Goal: Transaction & Acquisition: Book appointment/travel/reservation

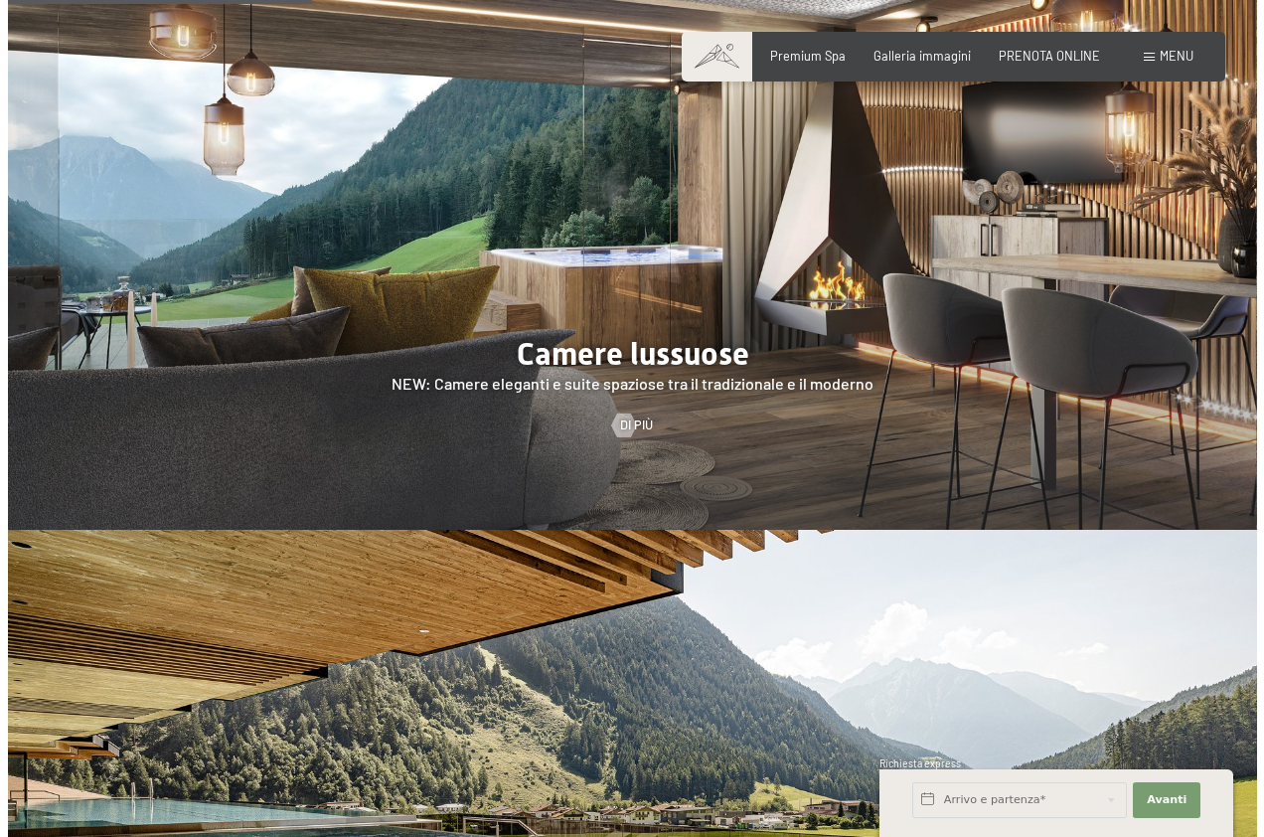
scroll to position [1690, 0]
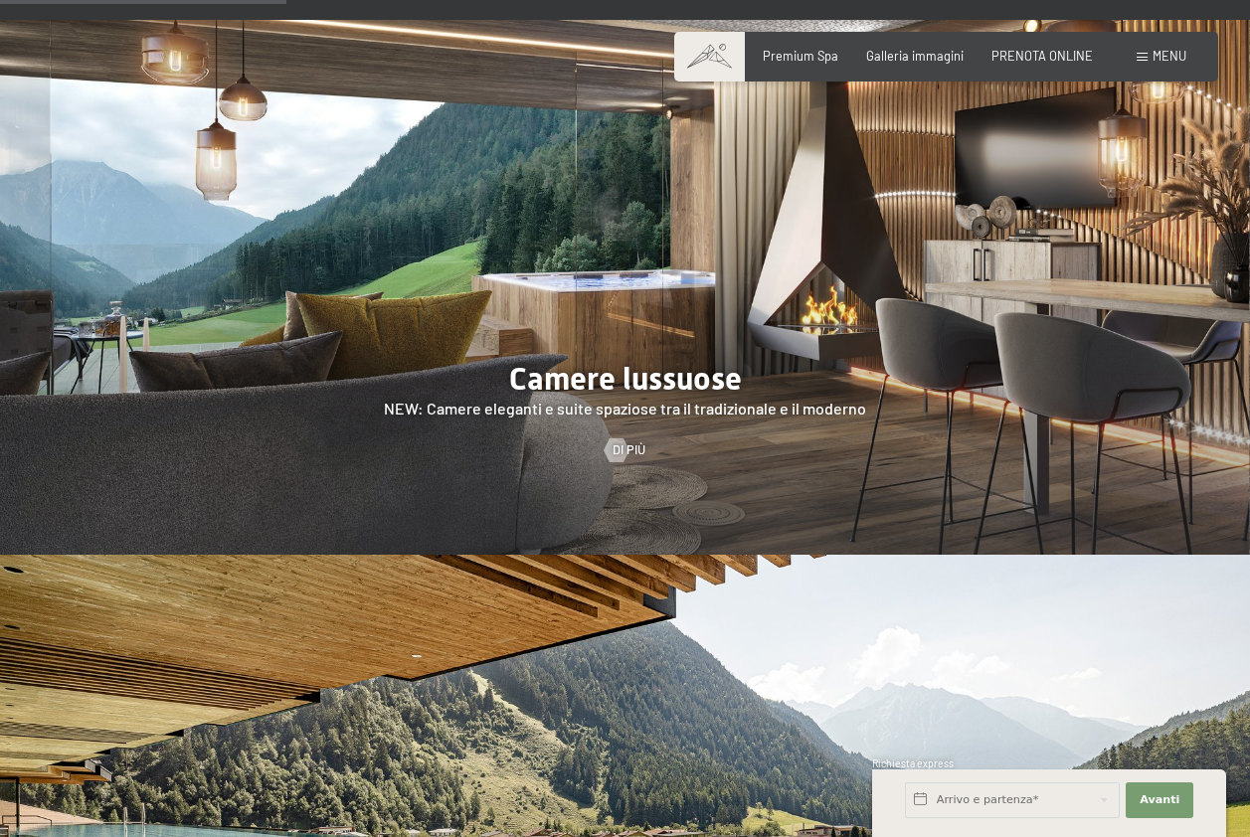
click at [1145, 55] on span at bounding box center [1141, 57] width 11 height 9
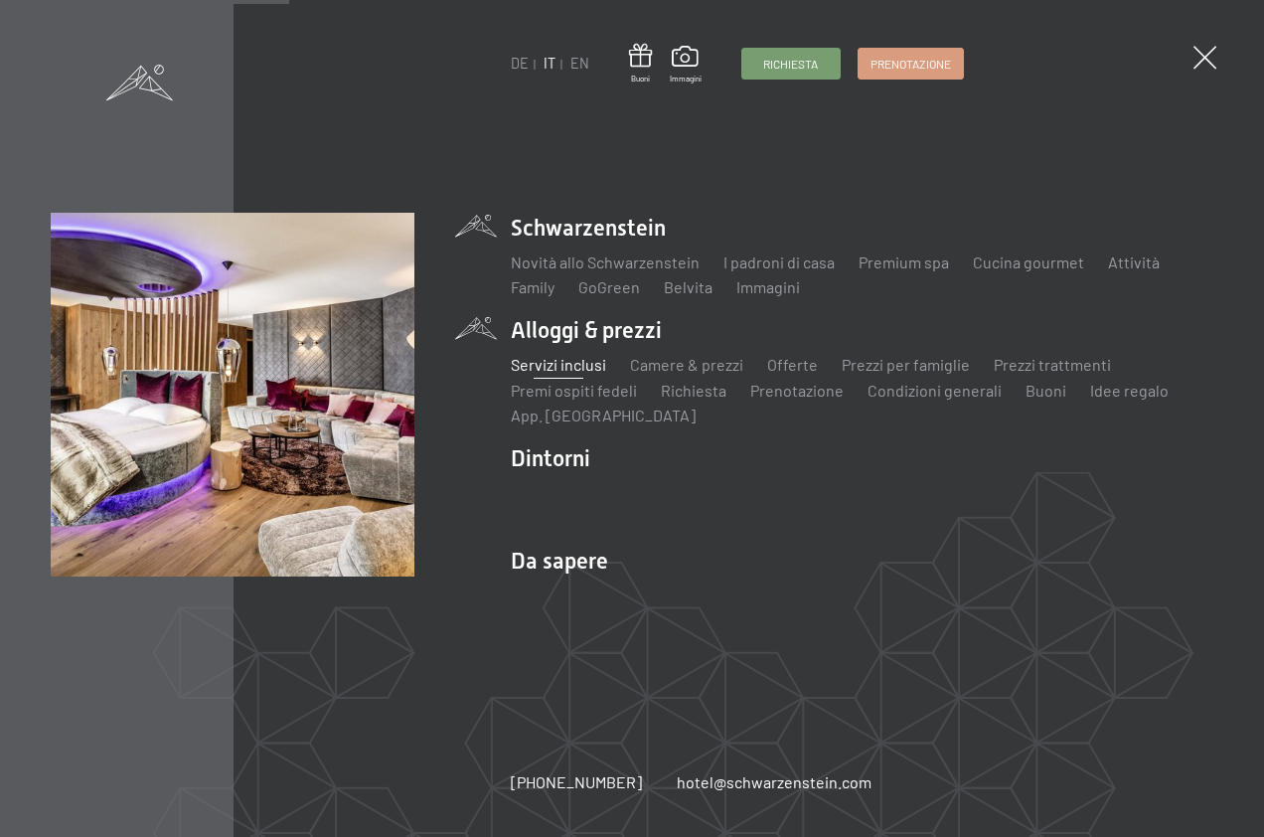
click at [595, 361] on link "Servizi inclusi" at bounding box center [558, 364] width 95 height 19
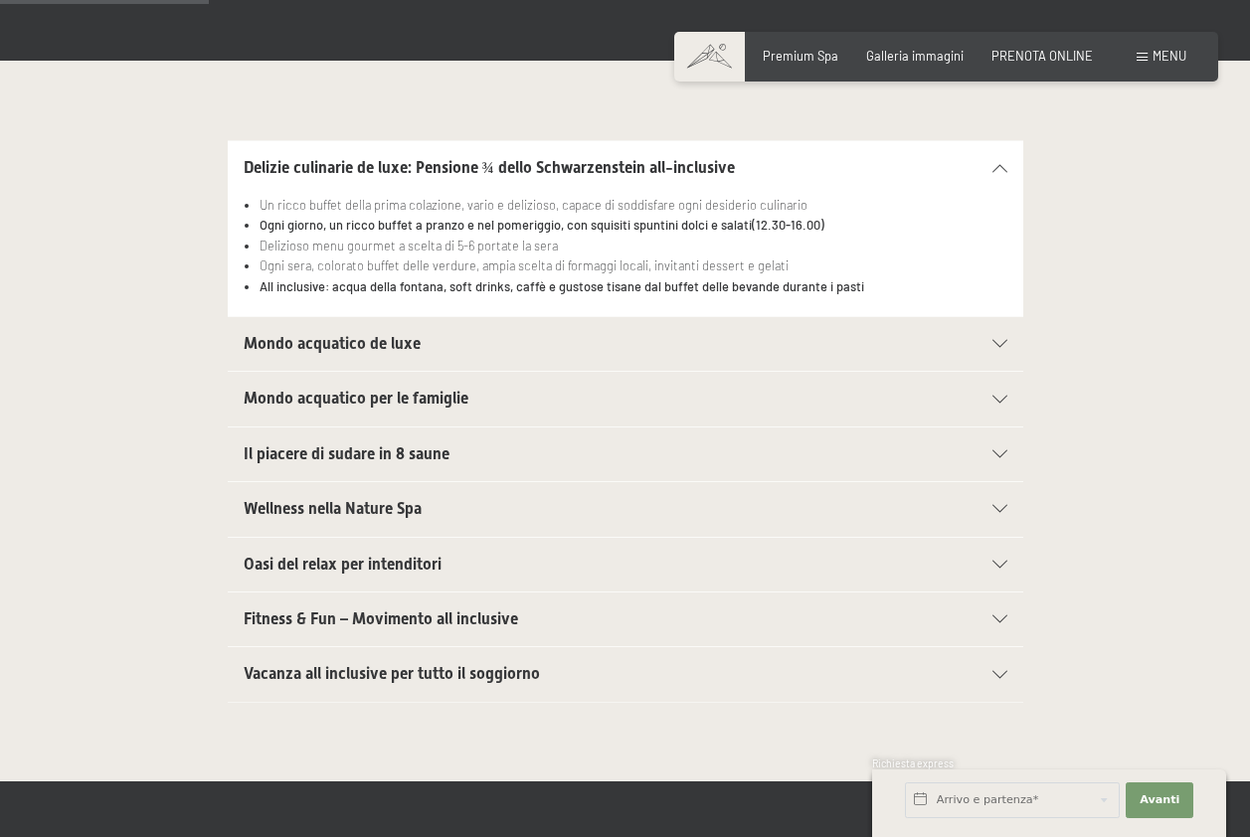
click at [988, 447] on div "Il piacere di sudare in 8 saune" at bounding box center [625, 454] width 763 height 54
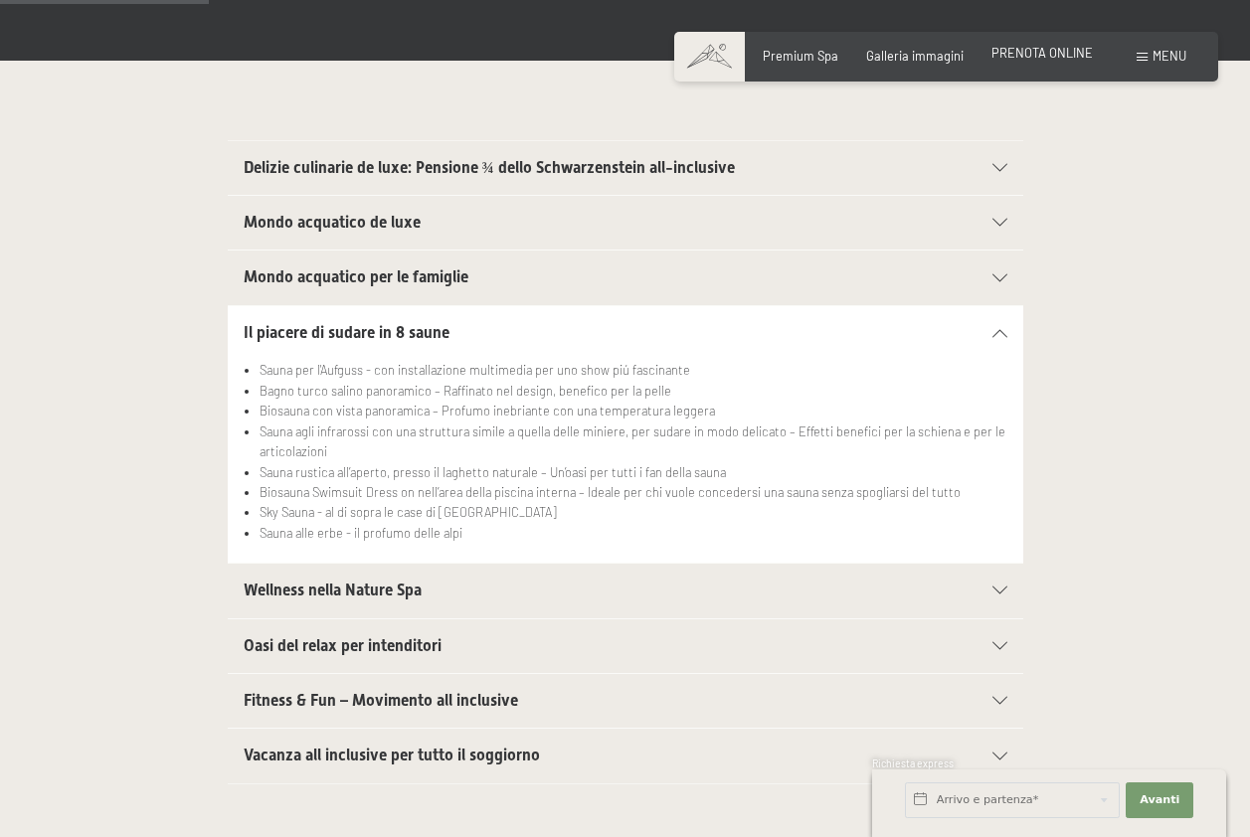
click at [1044, 49] on span "PRENOTA ONLINE" at bounding box center [1041, 53] width 101 height 16
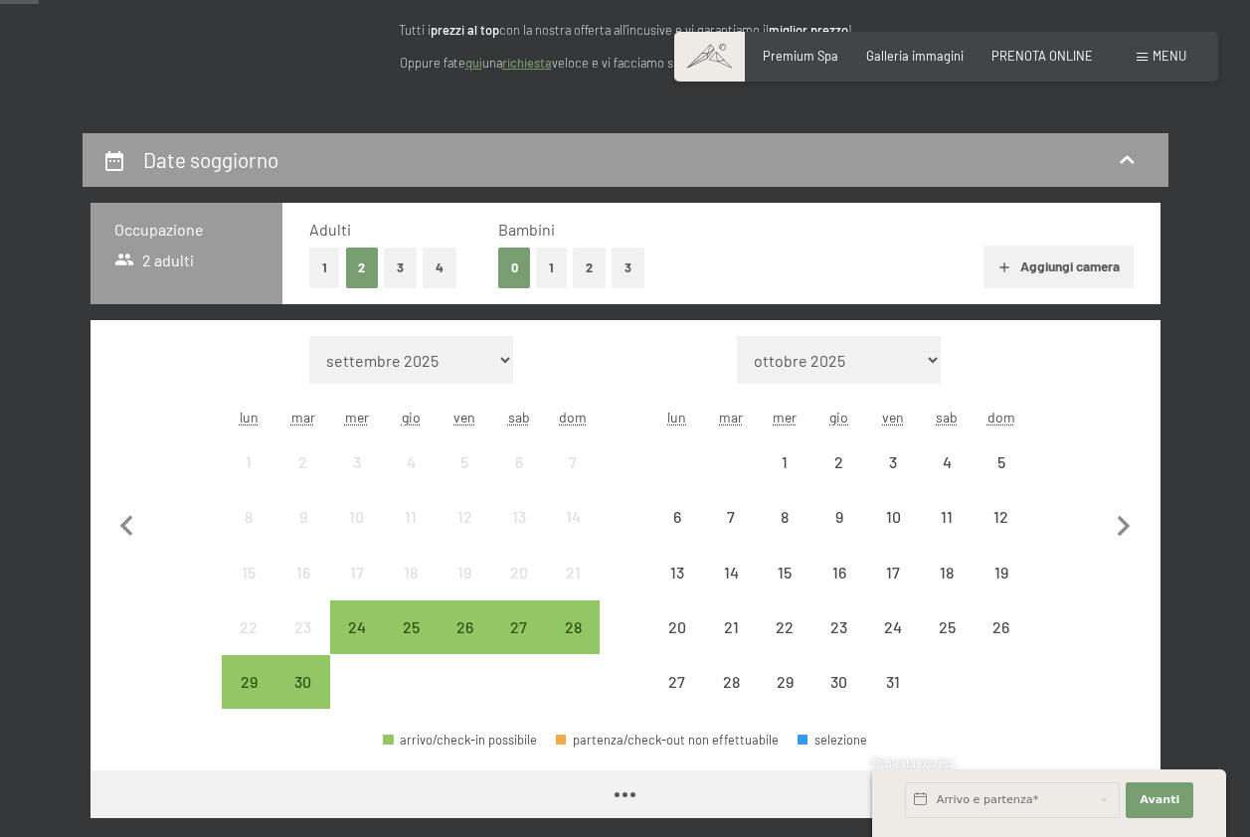
scroll to position [298, 0]
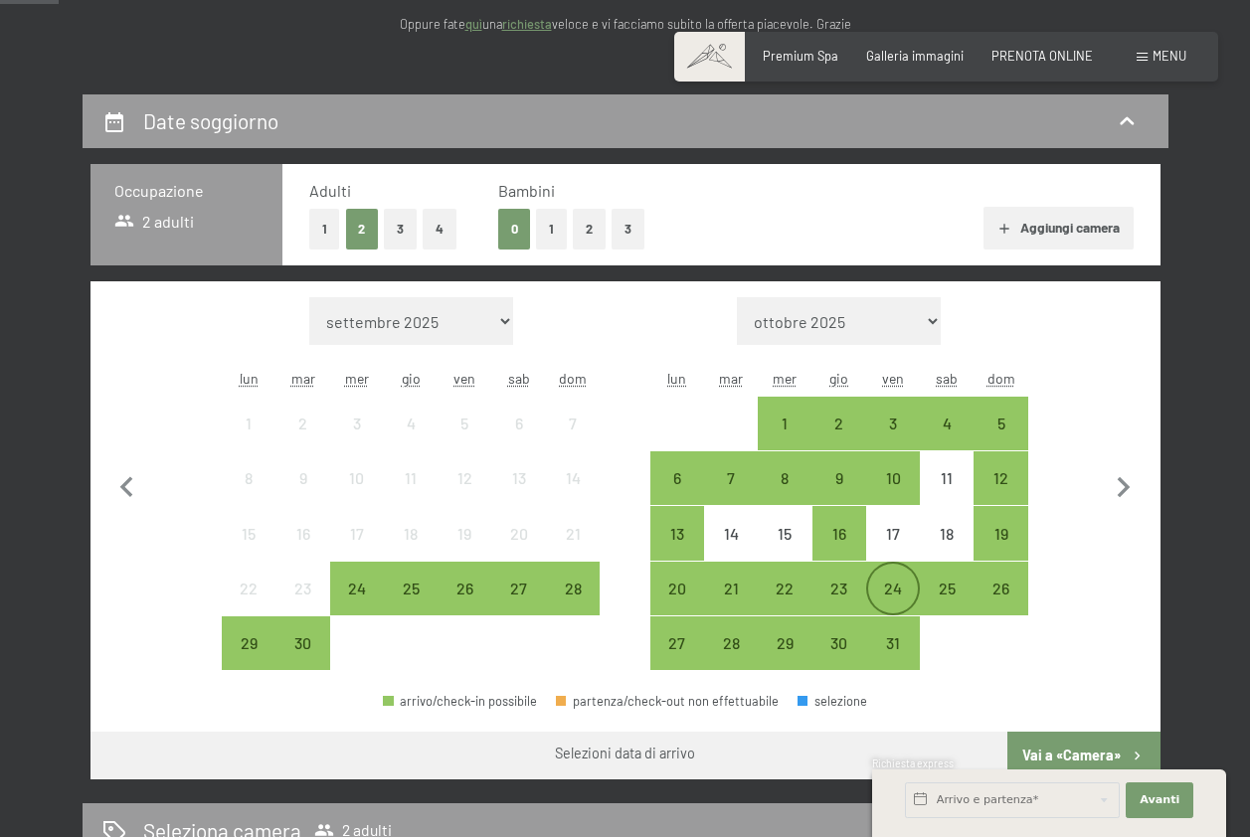
click at [904, 587] on div "24" at bounding box center [893, 606] width 50 height 50
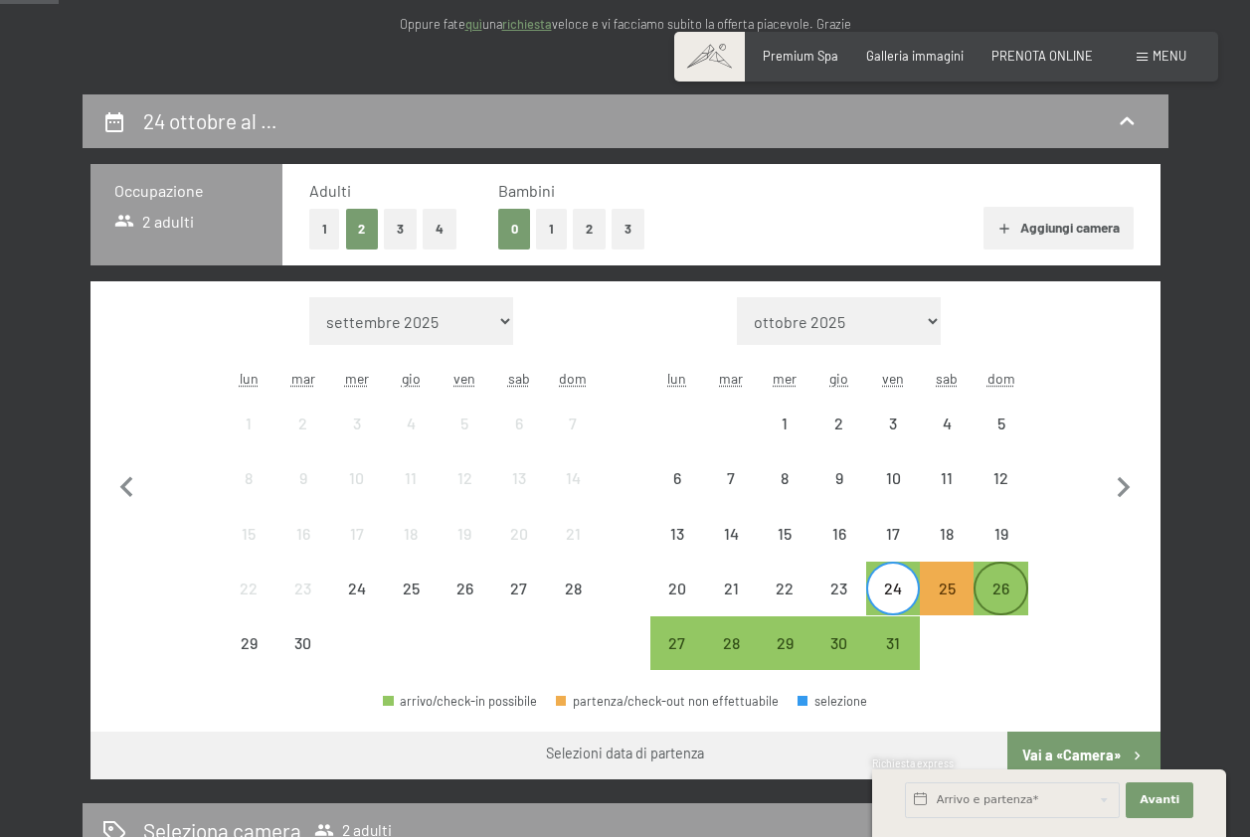
click at [991, 595] on div "26" at bounding box center [1000, 606] width 50 height 50
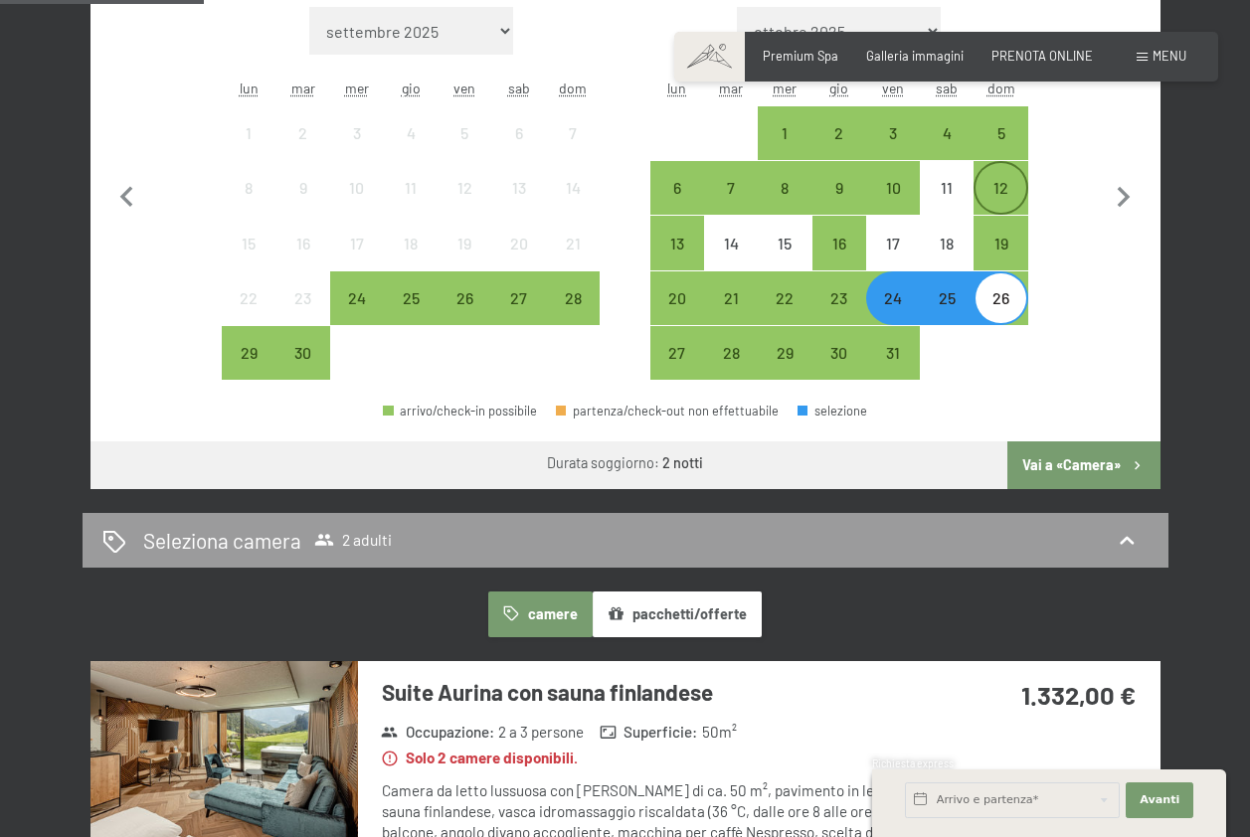
scroll to position [596, 0]
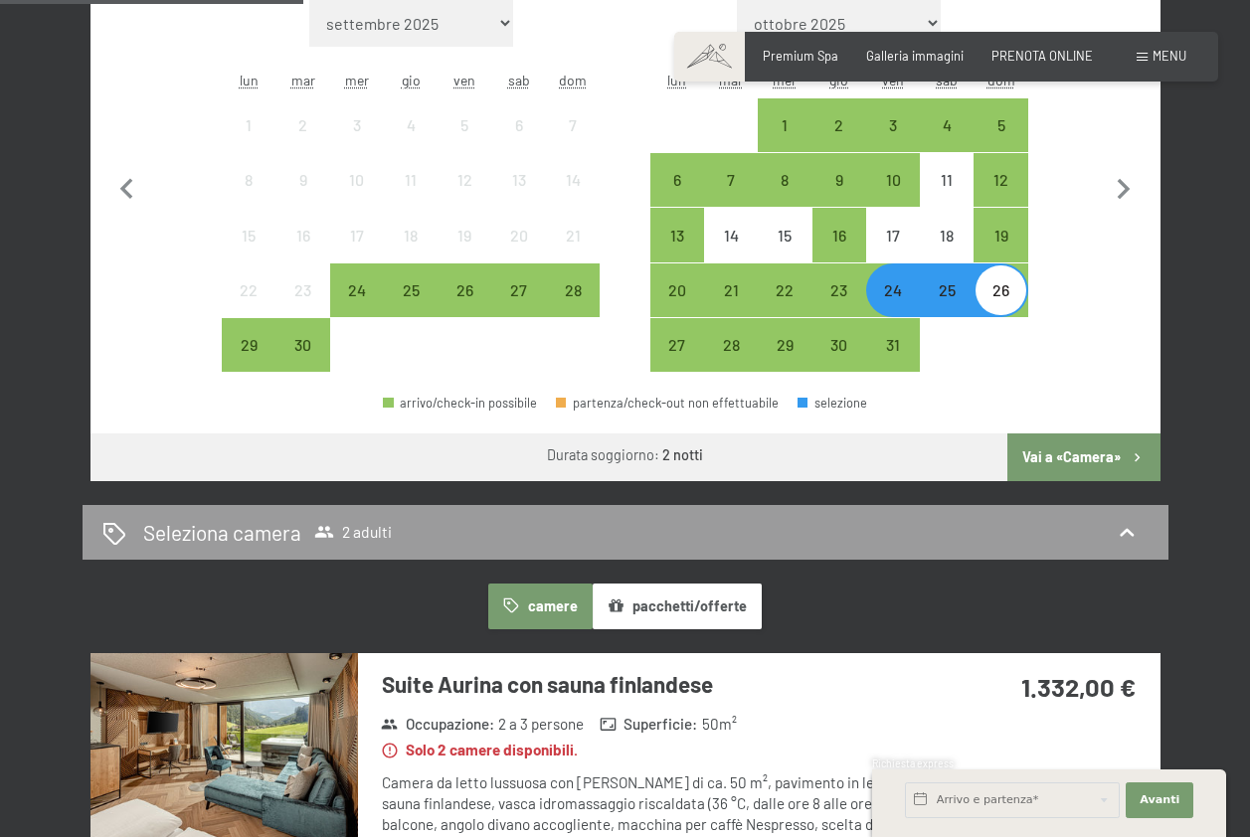
click at [1072, 452] on button "Vai a «Camera»" at bounding box center [1083, 457] width 152 height 48
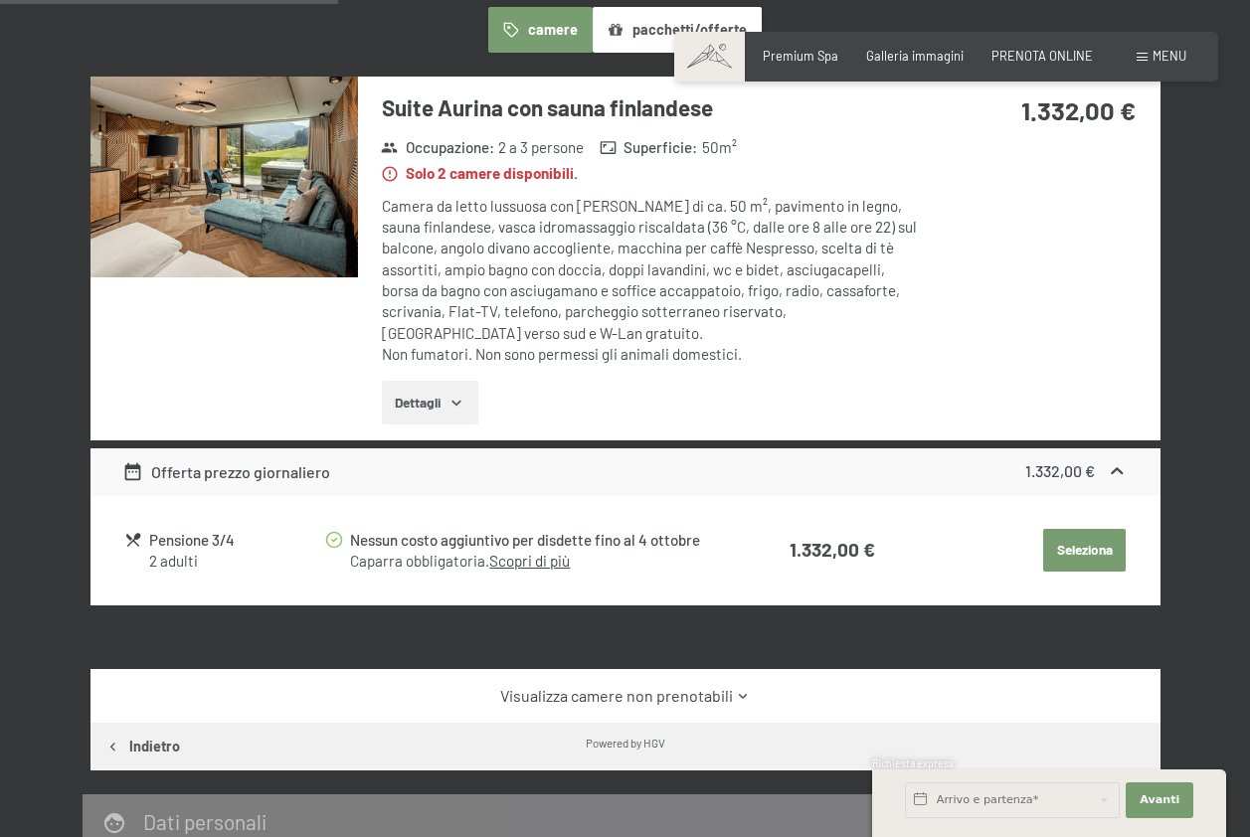
scroll to position [492, 0]
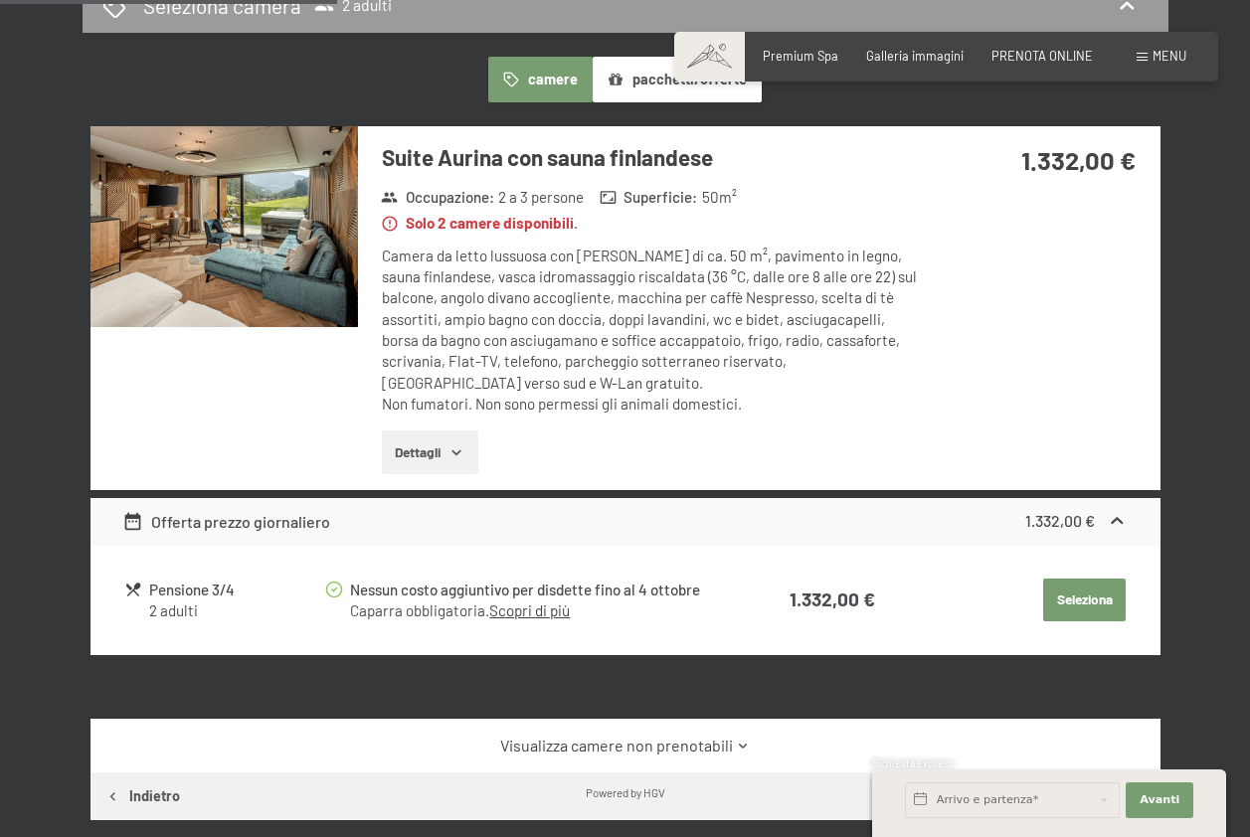
click at [245, 225] on img at bounding box center [223, 226] width 267 height 201
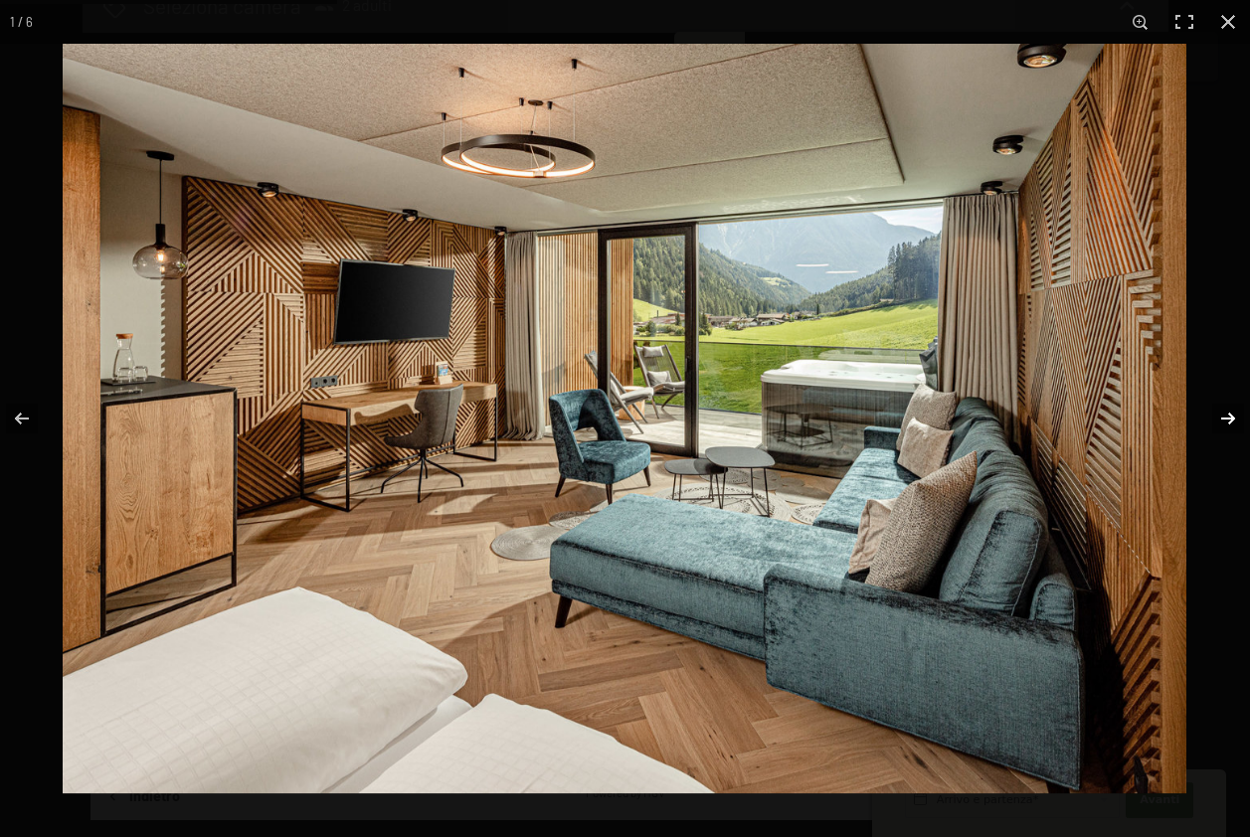
click at [1218, 417] on button "button" at bounding box center [1215, 418] width 70 height 99
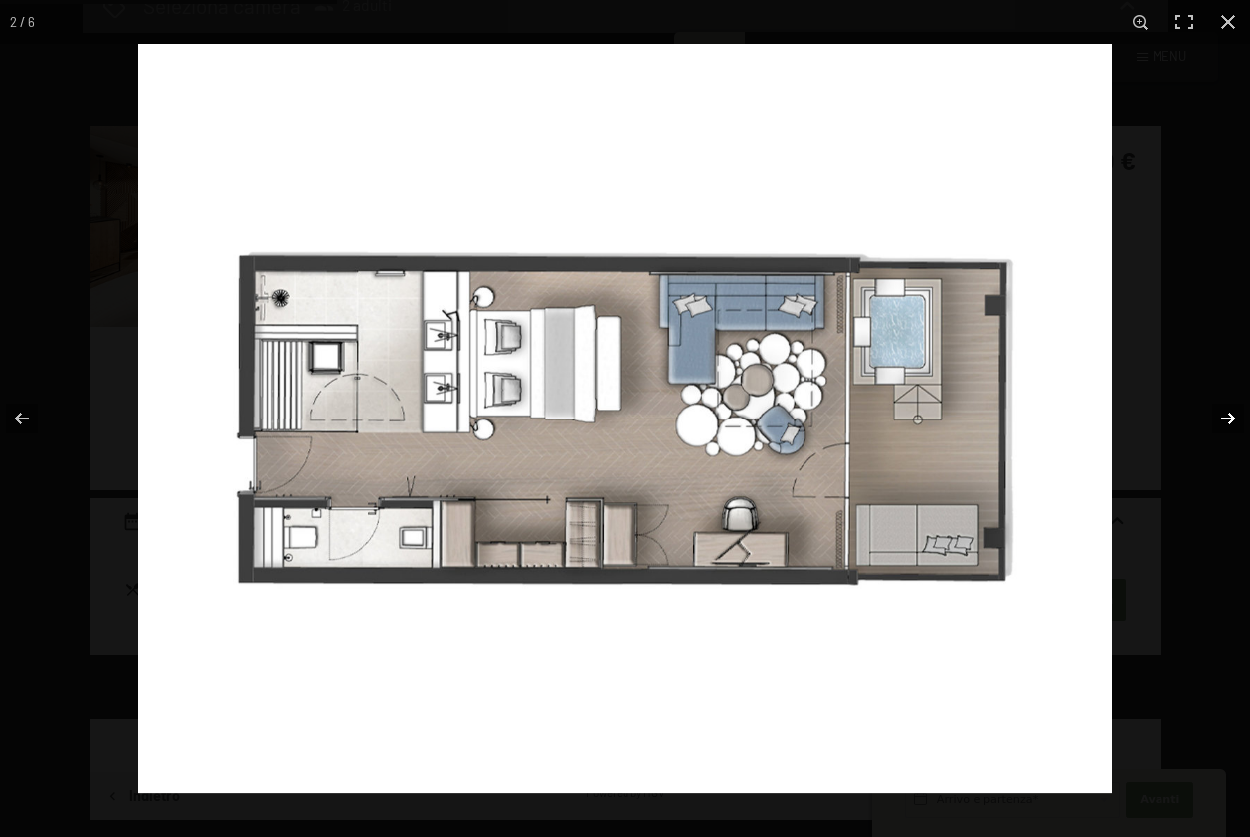
click at [1221, 417] on button "button" at bounding box center [1215, 418] width 70 height 99
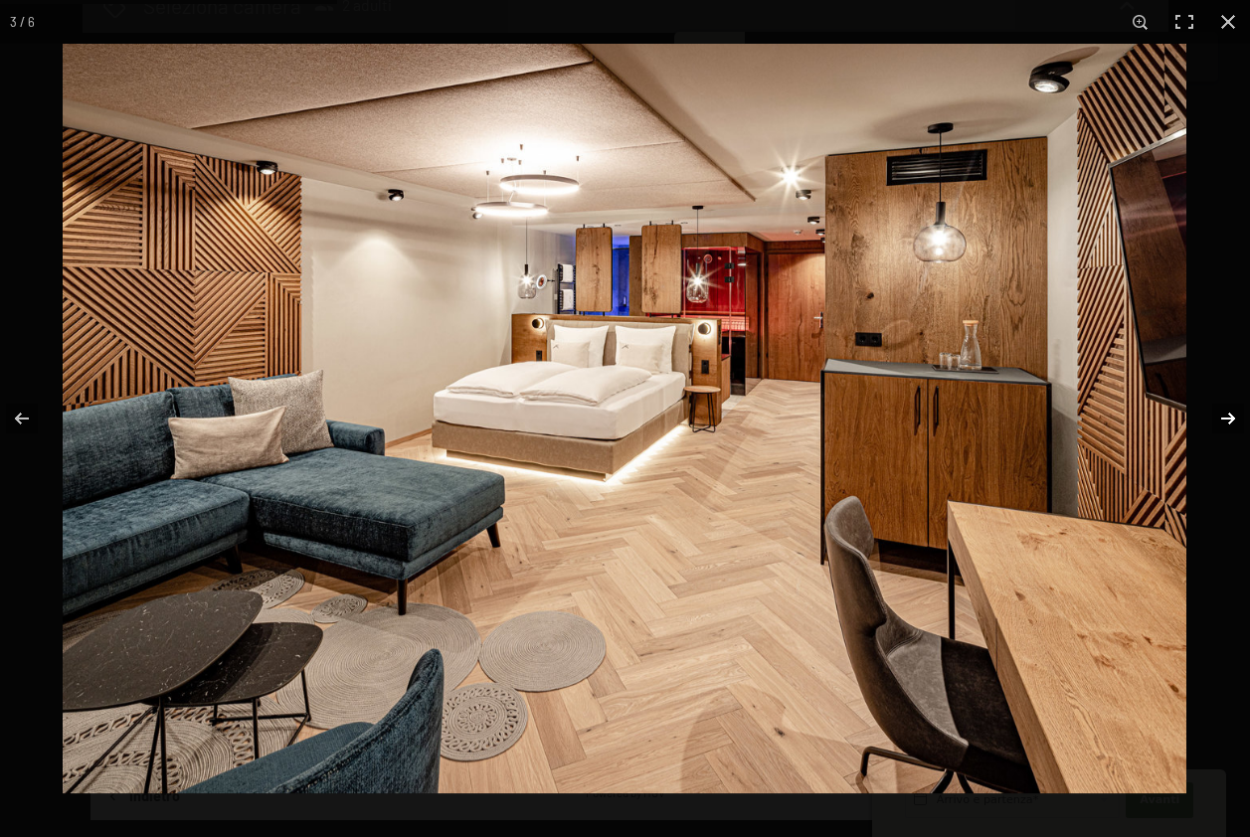
click at [1223, 417] on button "button" at bounding box center [1215, 418] width 70 height 99
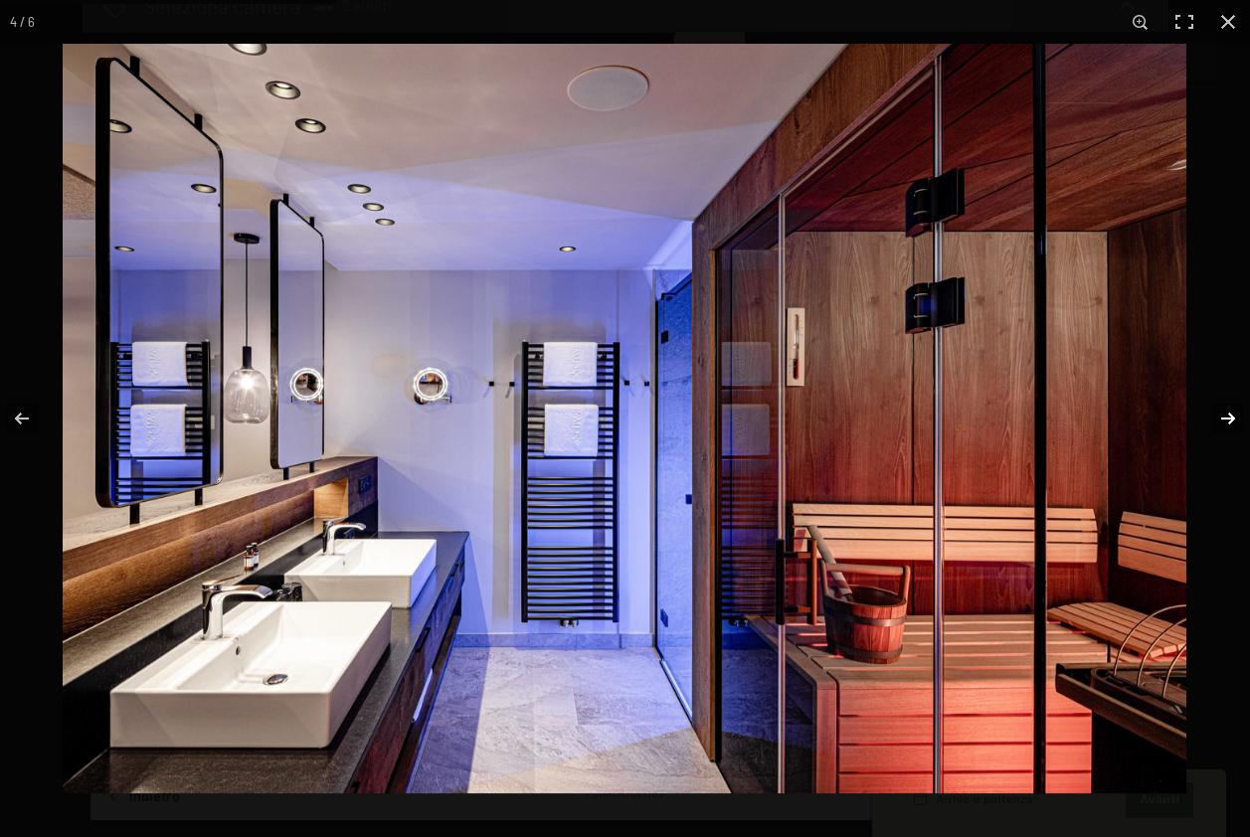
click at [1223, 417] on button "button" at bounding box center [1215, 418] width 70 height 99
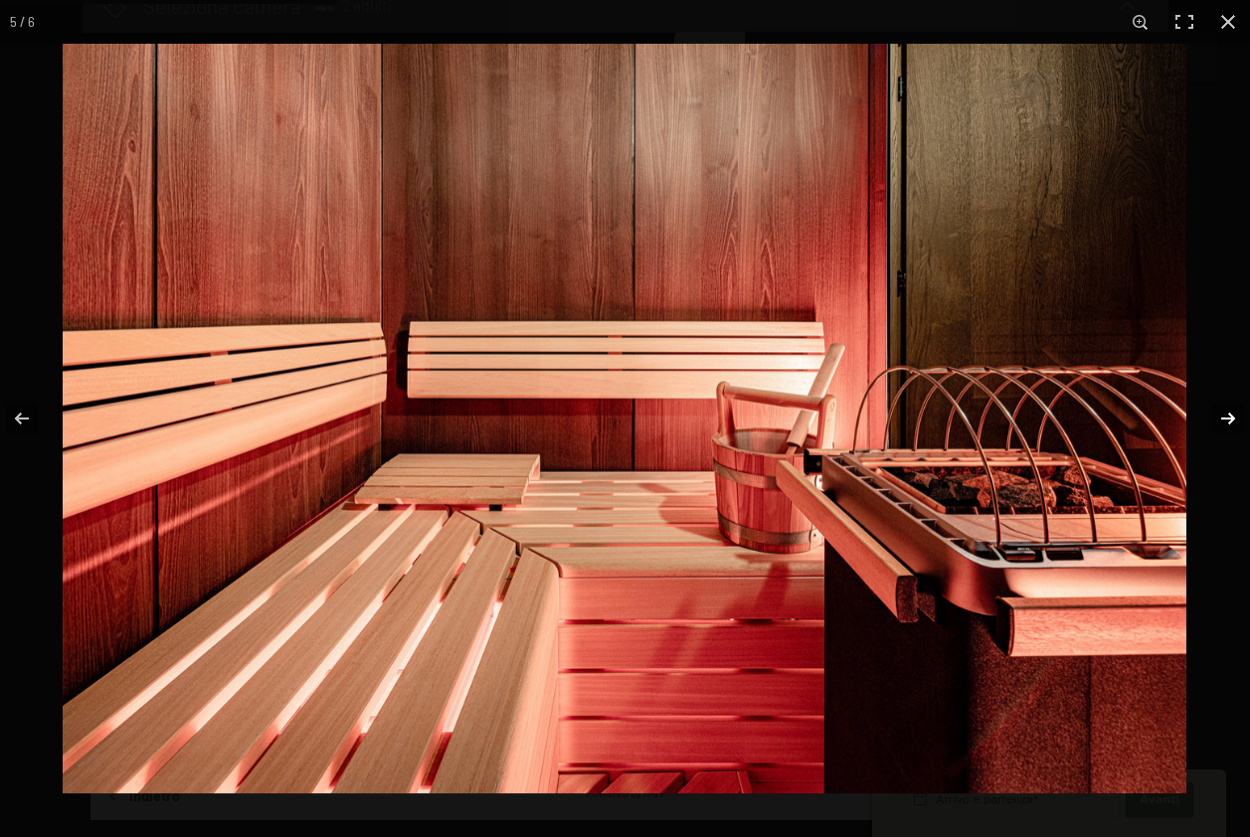
click at [1223, 417] on button "button" at bounding box center [1215, 418] width 70 height 99
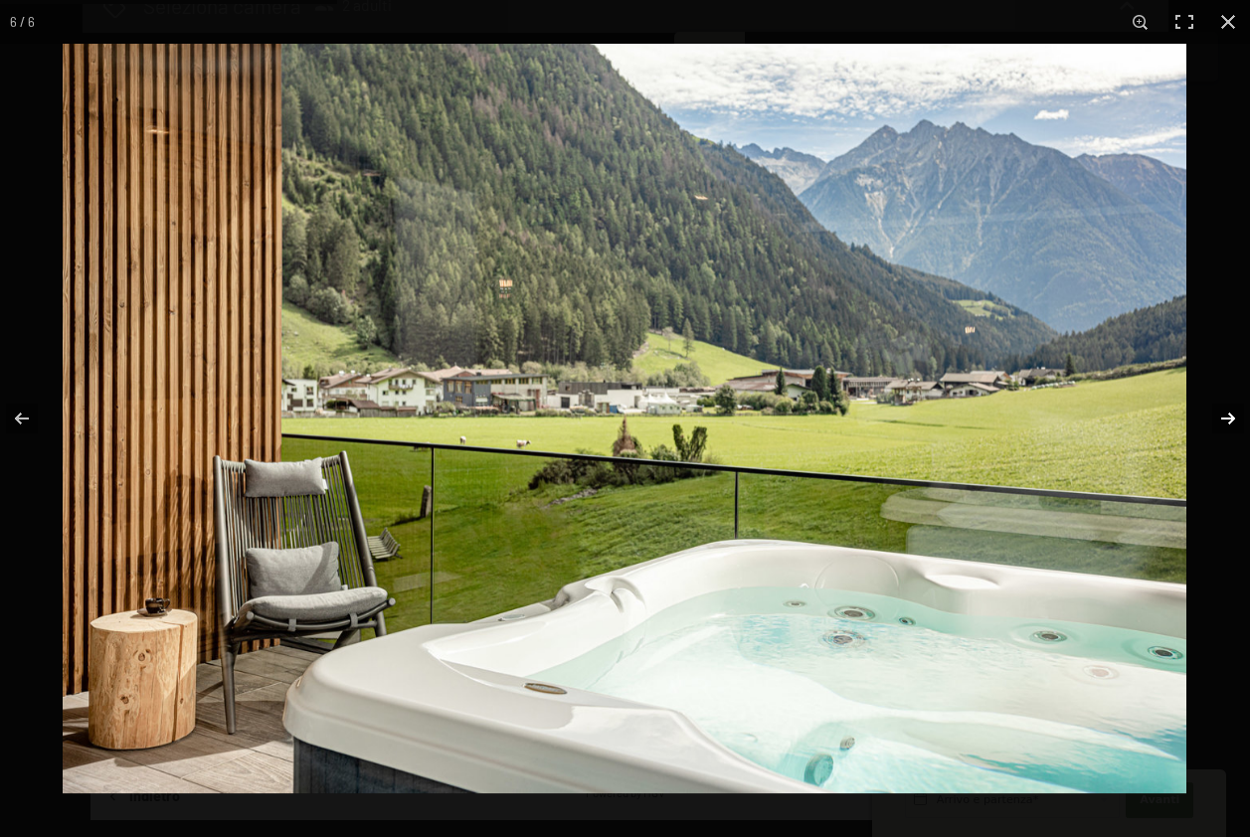
click at [1223, 417] on button "button" at bounding box center [1215, 418] width 70 height 99
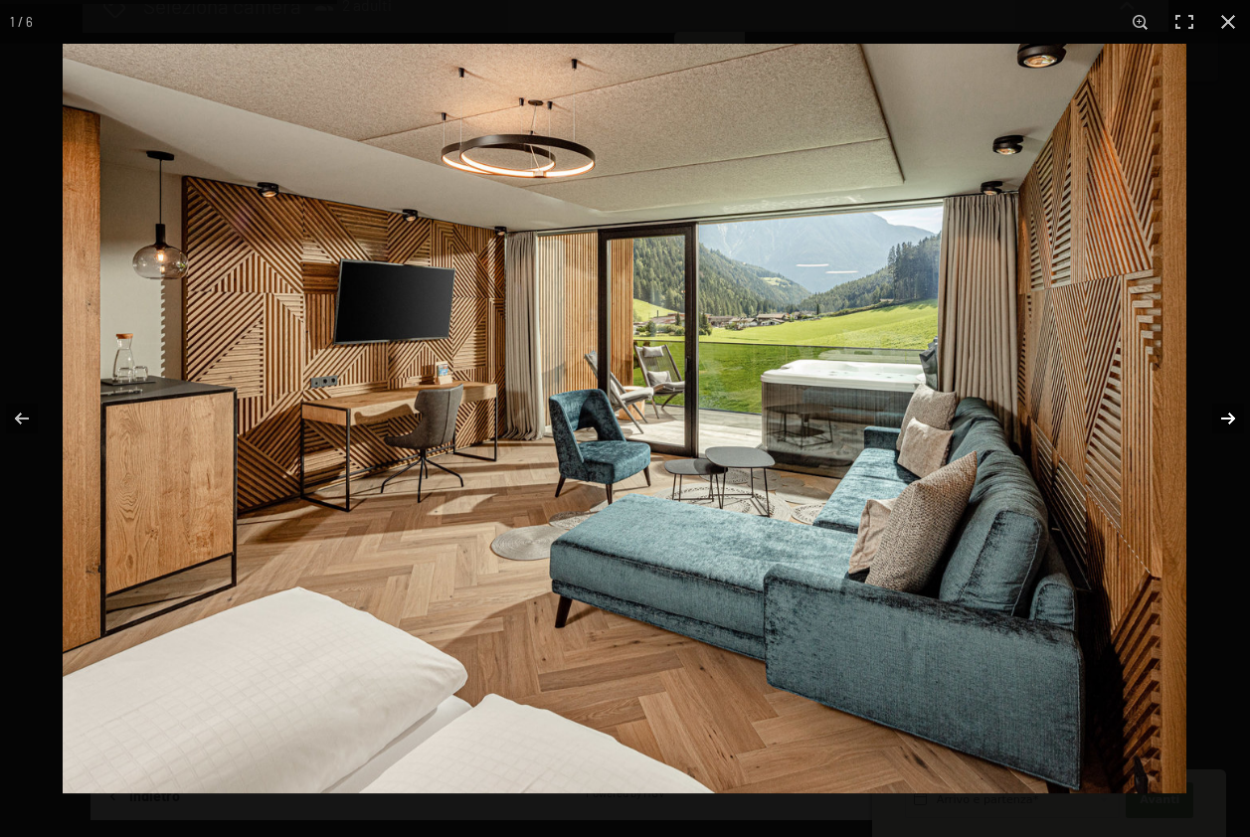
click at [1223, 417] on button "button" at bounding box center [1215, 418] width 70 height 99
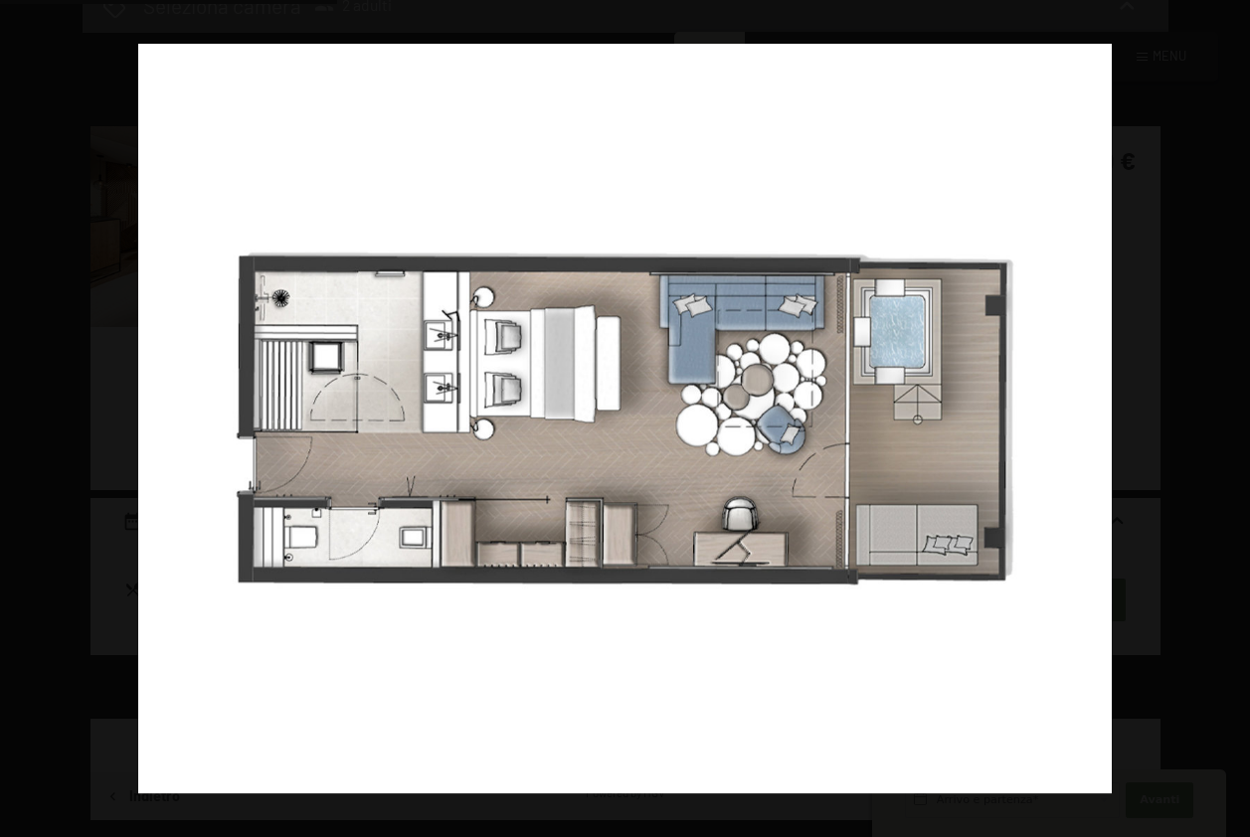
click at [1220, 418] on button "button" at bounding box center [1215, 418] width 70 height 99
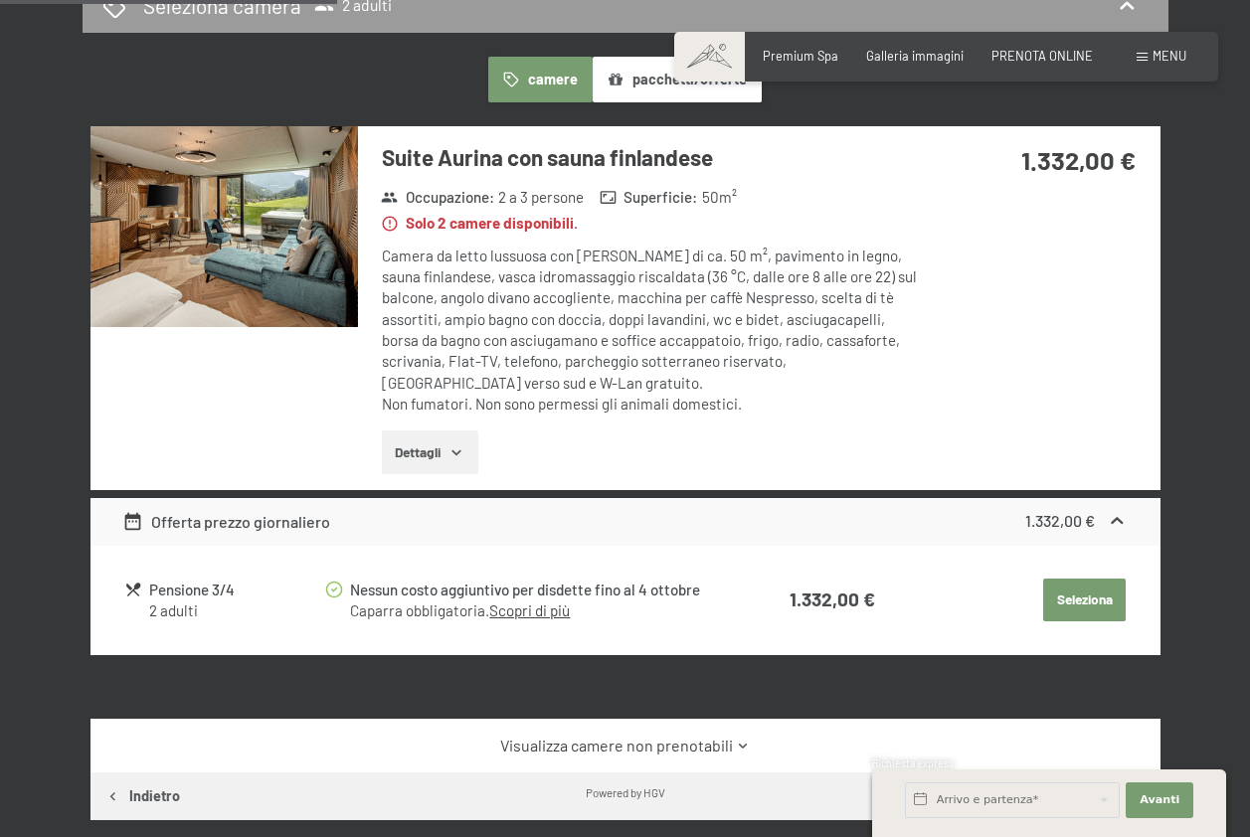
click at [0, 0] on button "button" at bounding box center [0, 0] width 0 height 0
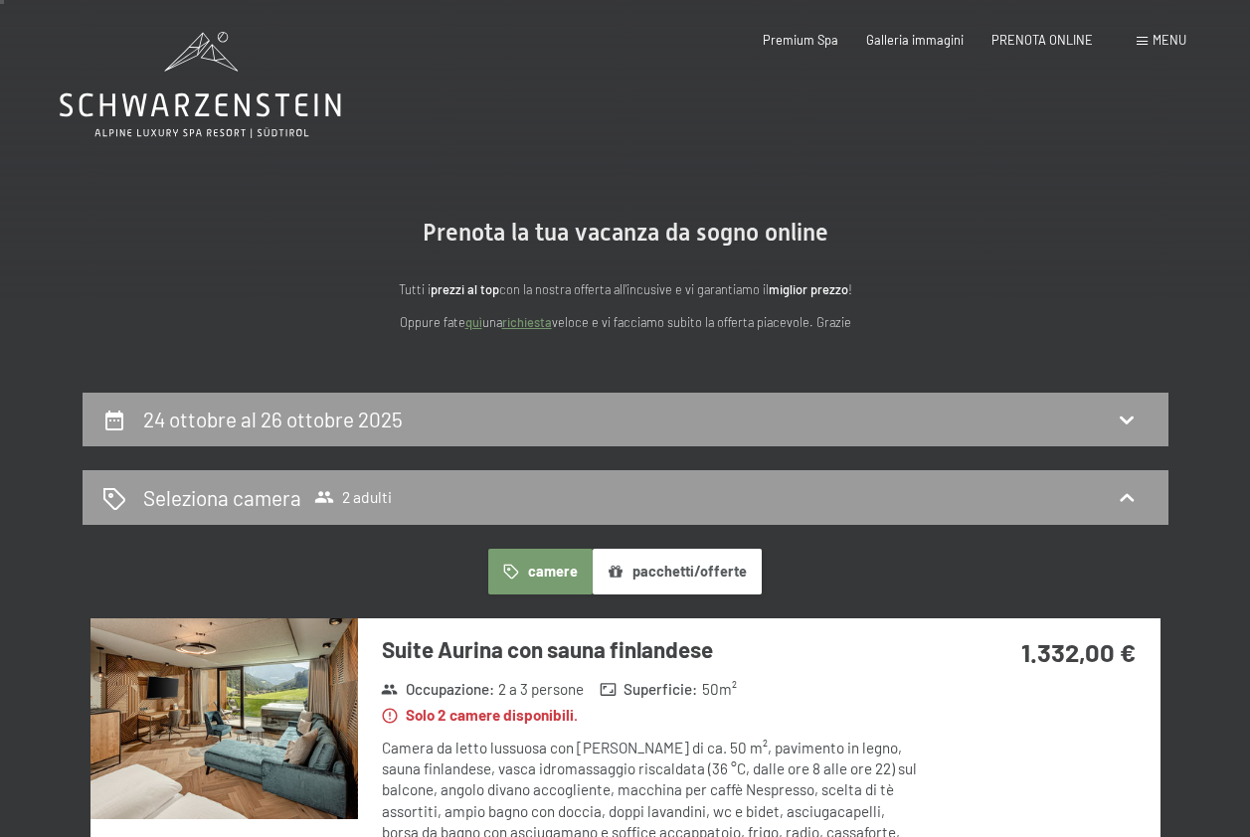
scroll to position [398, 0]
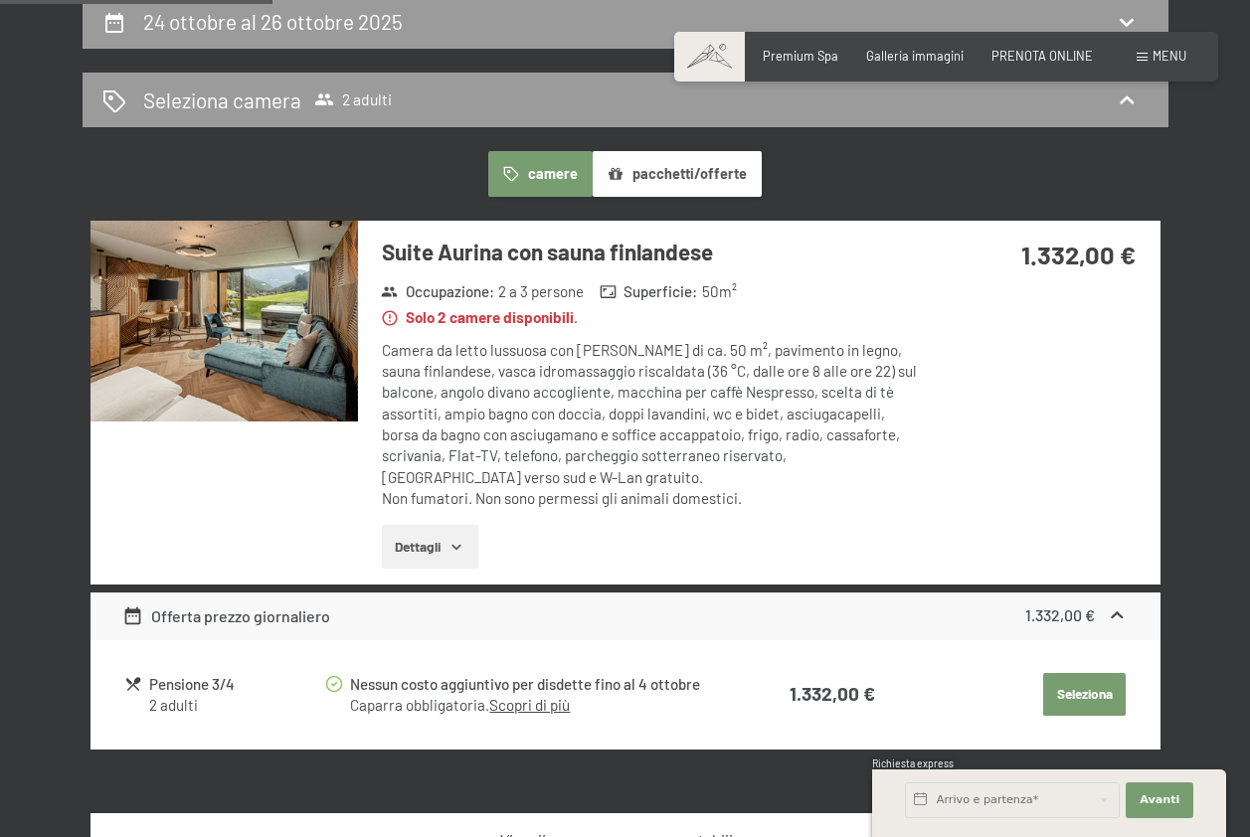
click at [1087, 702] on button "Seleziona" at bounding box center [1084, 695] width 83 height 44
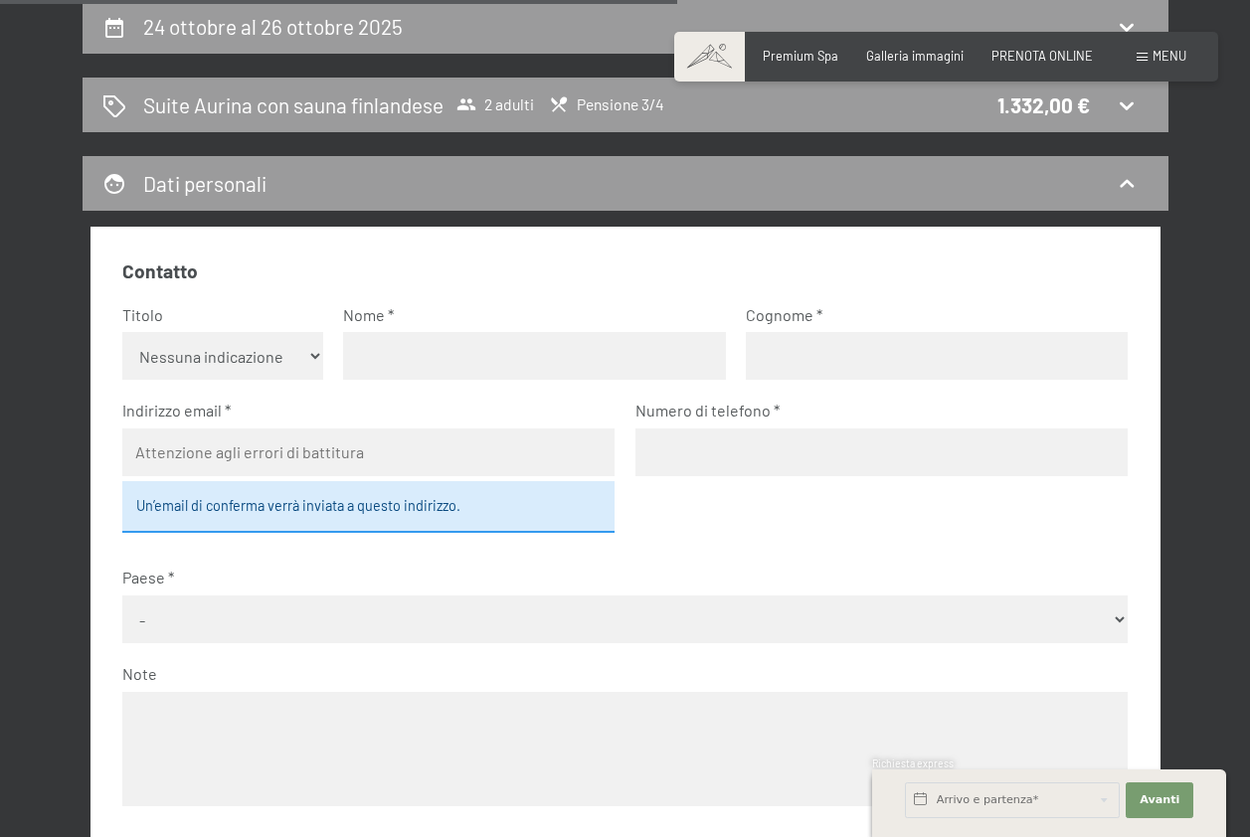
click at [289, 356] on select "Nessuna indicazione Sig.ra Sig." at bounding box center [222, 356] width 201 height 48
select select "m"
click at [122, 332] on select "Nessuna indicazione Sig.ra Sig." at bounding box center [222, 356] width 201 height 48
click at [413, 346] on input "text" at bounding box center [534, 356] width 382 height 48
type input "Nicola"
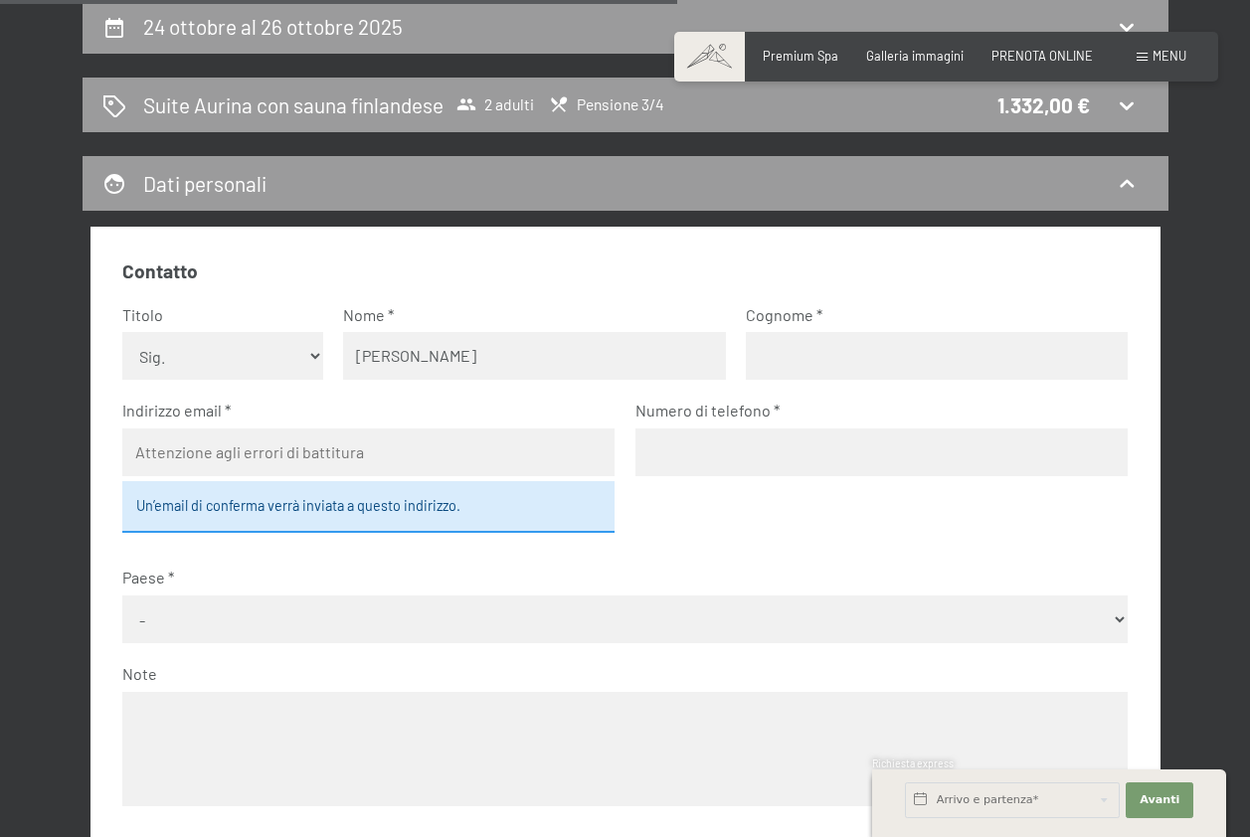
type input "Sertori"
type input "nicolasertori@yahoo.it"
type input "340536758"
select select "ITA"
click at [399, 512] on div "Un’email di conferma verrà inviata a questo indirizzo." at bounding box center [368, 507] width 493 height 52
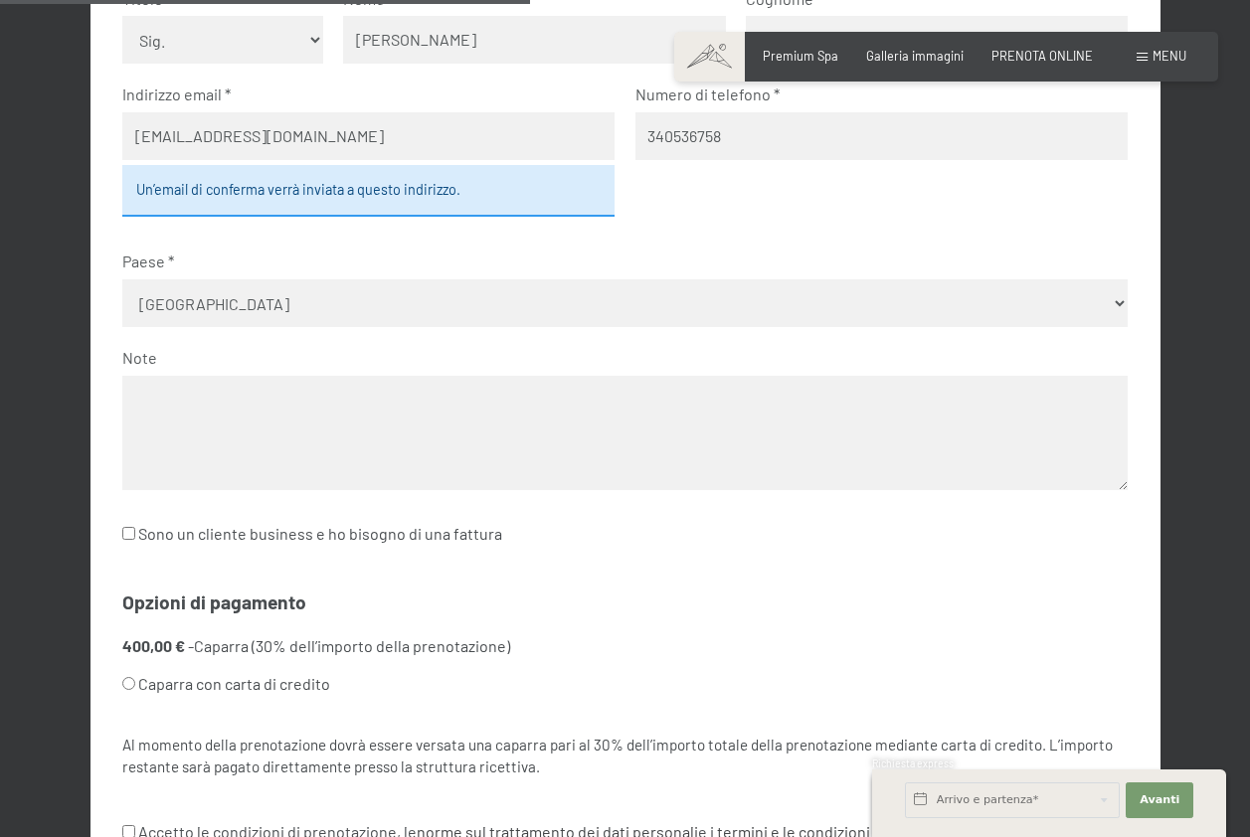
scroll to position [890, 0]
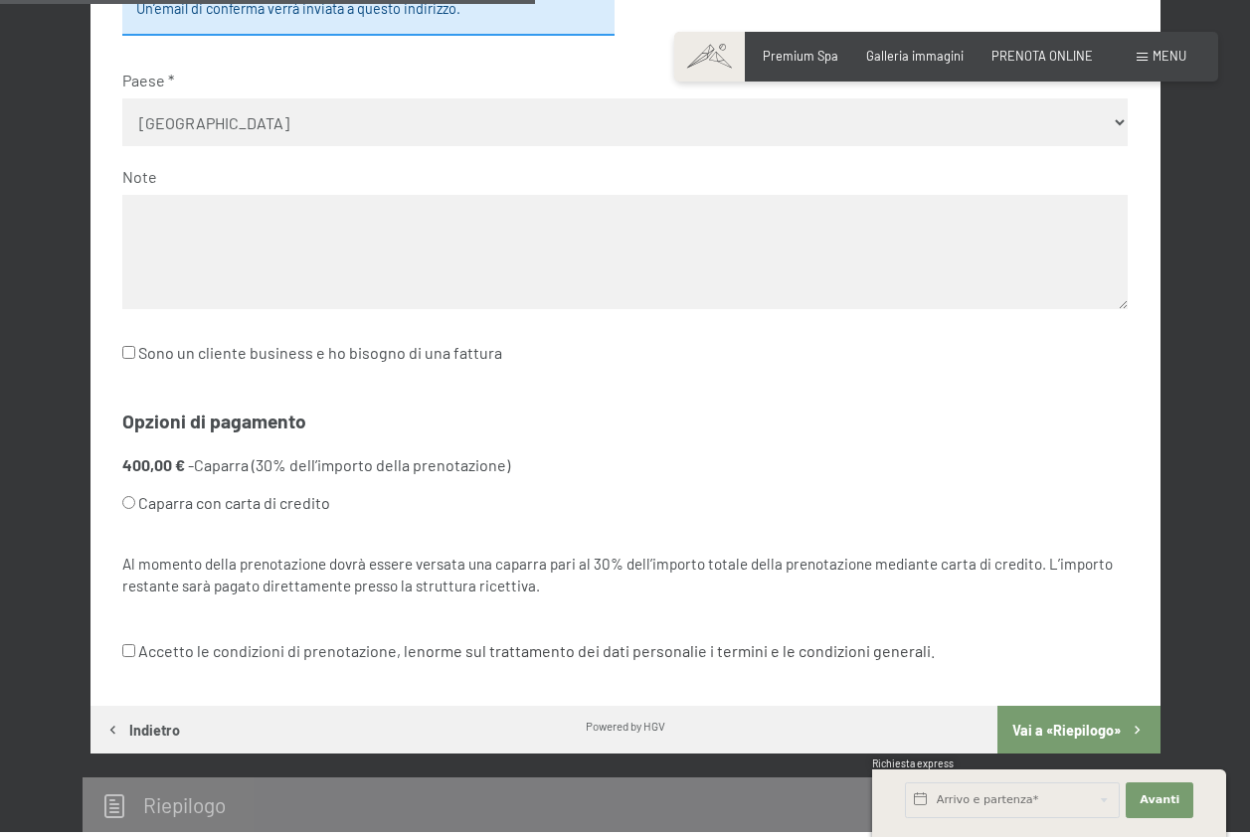
click at [240, 351] on label "Sono un cliente business e ho bisogno di una fattura" at bounding box center [312, 353] width 380 height 38
click at [135, 351] on input "Sono un cliente business e ho bisogno di una fattura" at bounding box center [128, 352] width 13 height 13
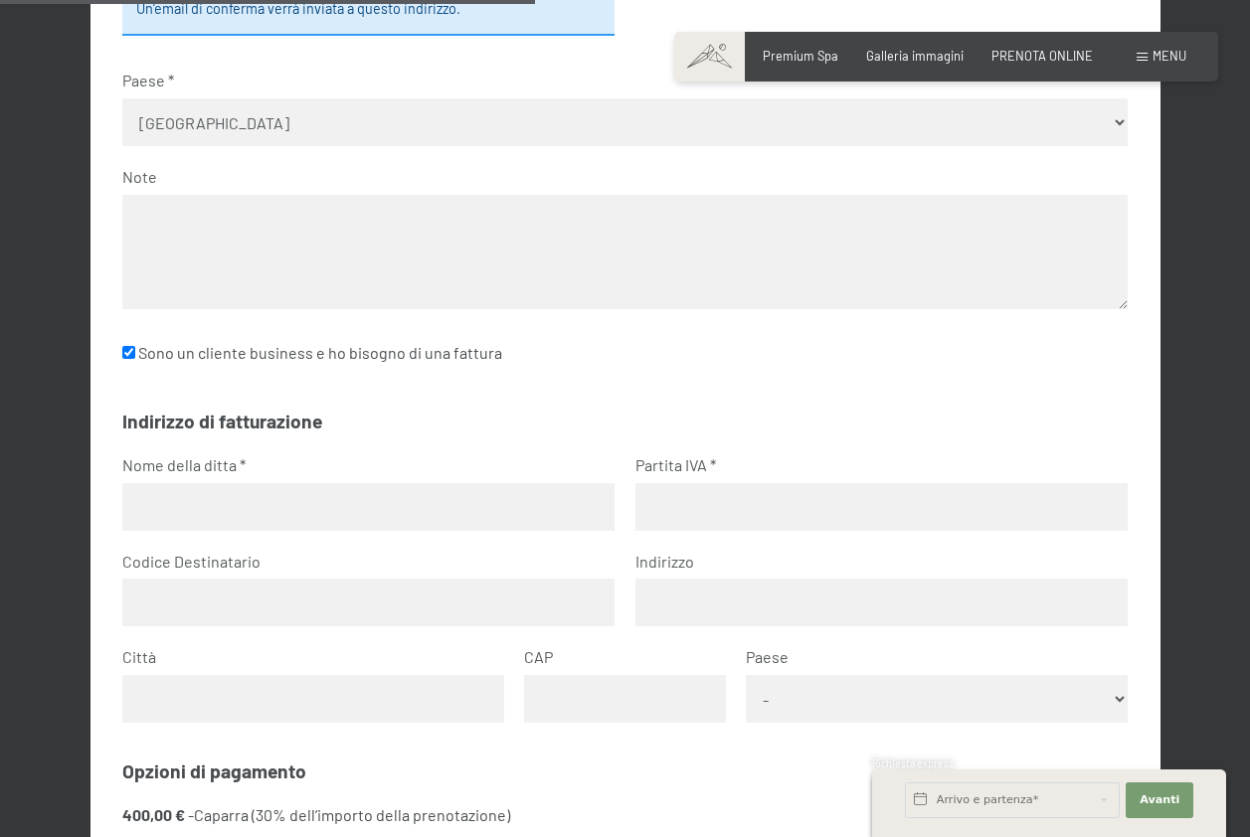
click at [416, 358] on label "Sono un cliente business e ho bisogno di una fattura" at bounding box center [312, 353] width 380 height 38
click at [135, 358] on input "Sono un cliente business e ho bisogno di una fattura" at bounding box center [128, 352] width 13 height 13
checkbox input "false"
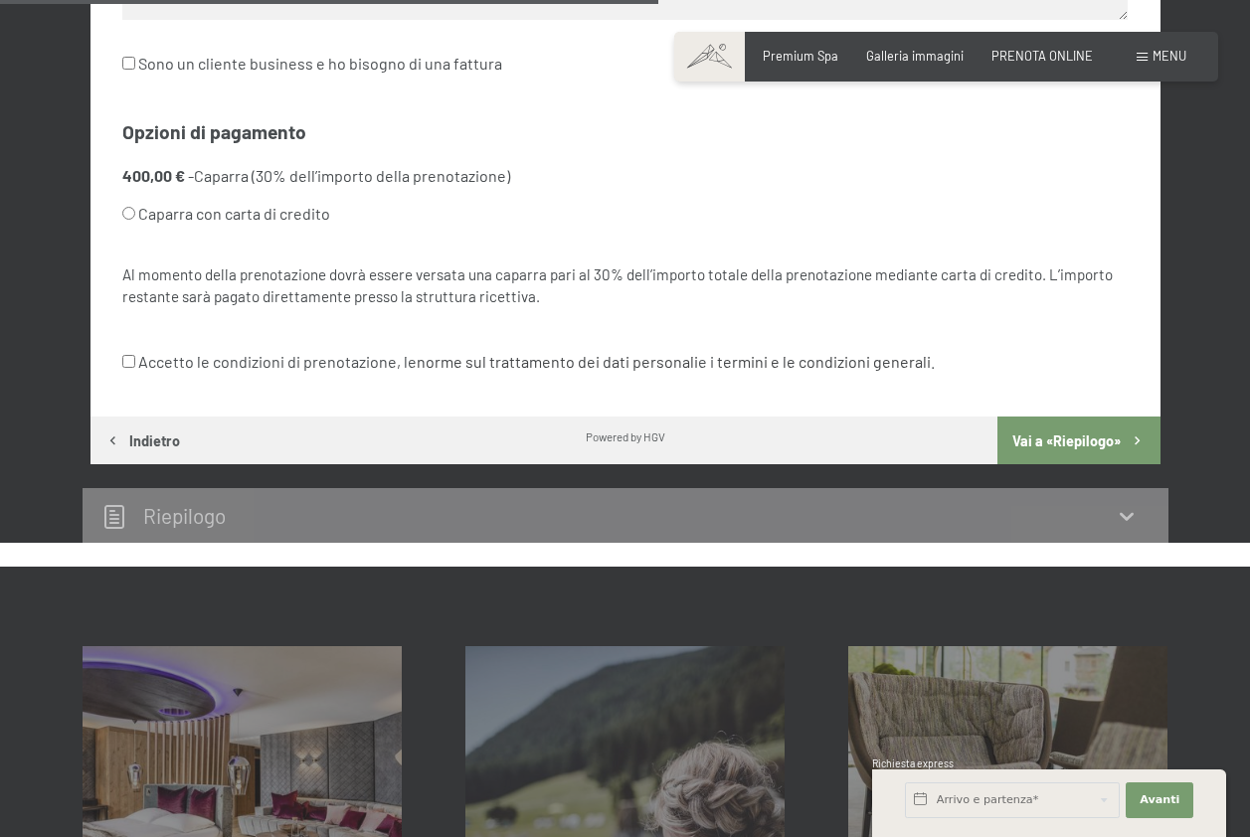
scroll to position [1089, 0]
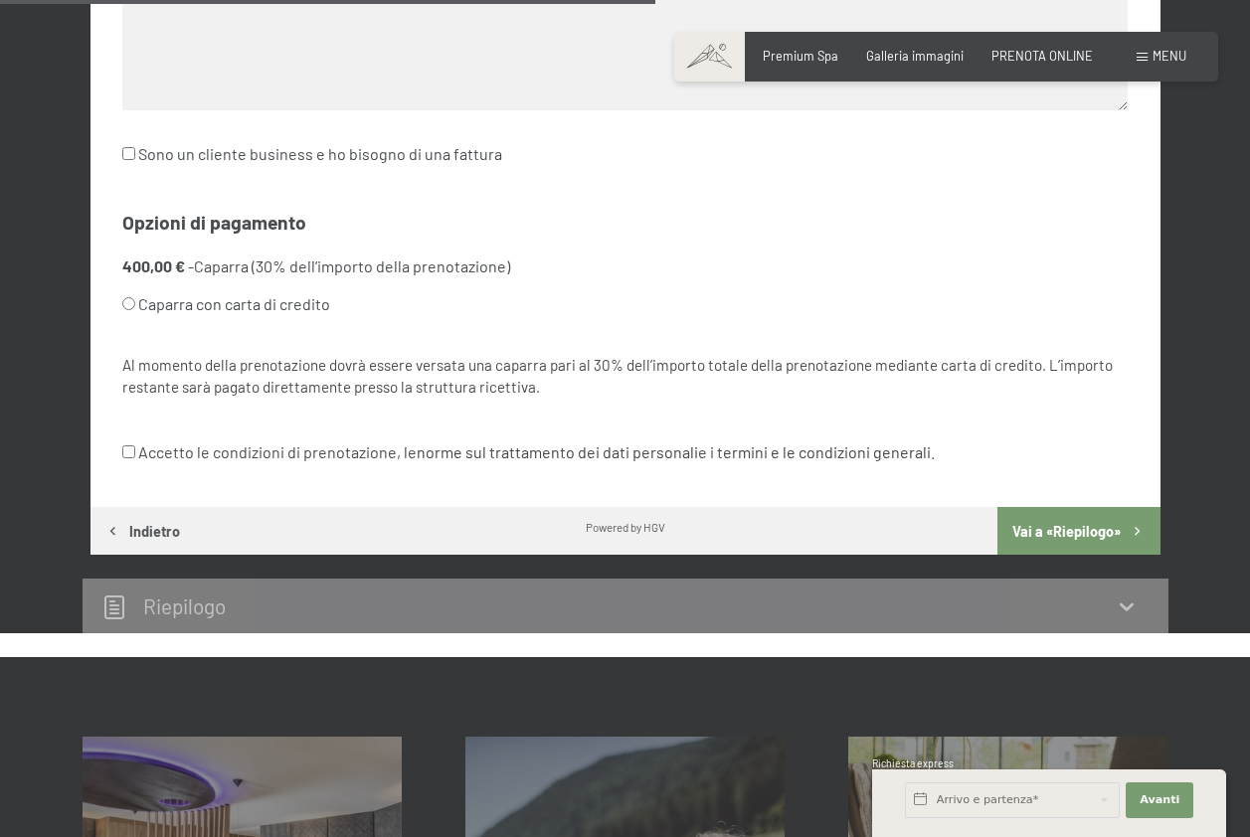
click at [113, 442] on div "Contatto Titolo Nessuna indicazione Sig.ra Sig. Nome Nicola Cognome Sertori Ind…" at bounding box center [625, 19] width 1070 height 977
click at [140, 456] on label "Accetto le condizioni di prenotazione, le norme sul trattamento dei dati person…" at bounding box center [528, 452] width 812 height 38
click at [135, 456] on input "Accetto le condizioni di prenotazione, le norme sul trattamento dei dati person…" at bounding box center [128, 451] width 13 height 13
checkbox input "true"
click at [1066, 529] on button "Vai a «Riepilogo»" at bounding box center [1078, 531] width 162 height 48
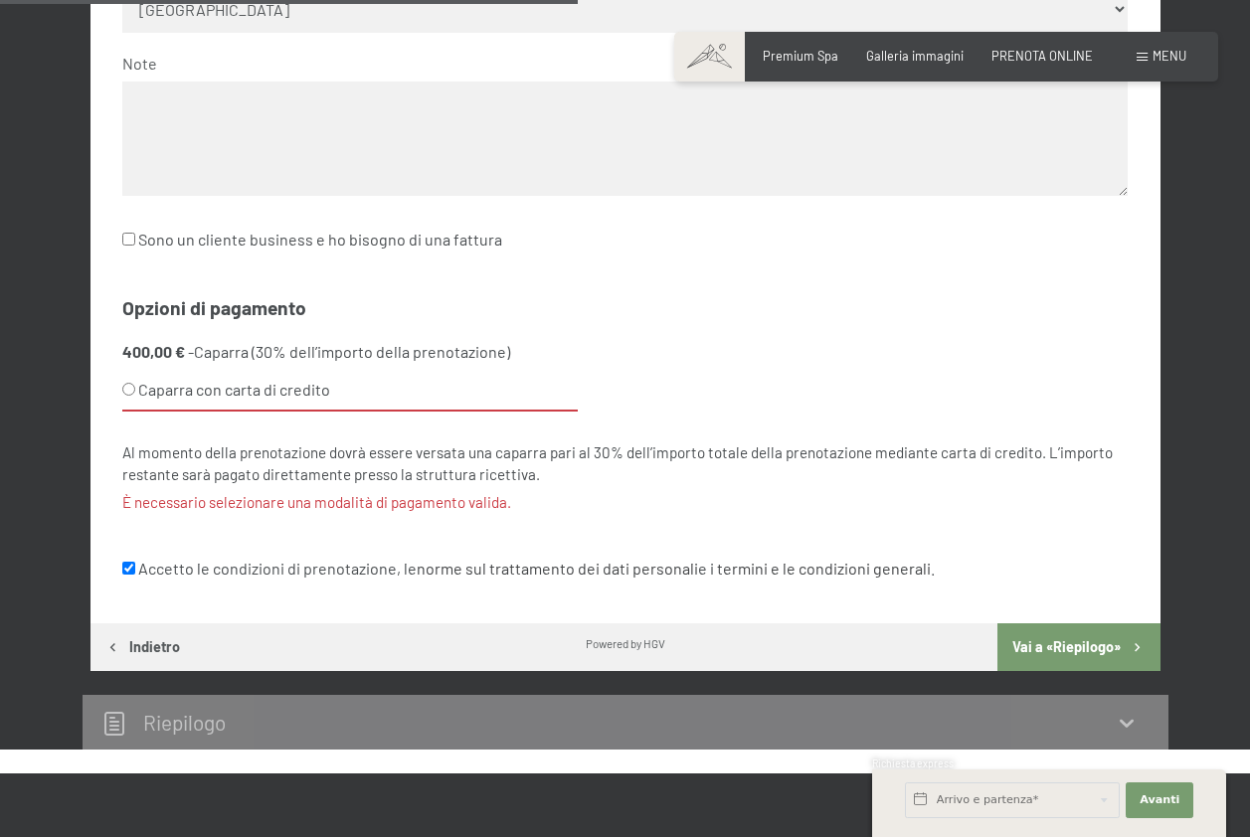
scroll to position [974, 0]
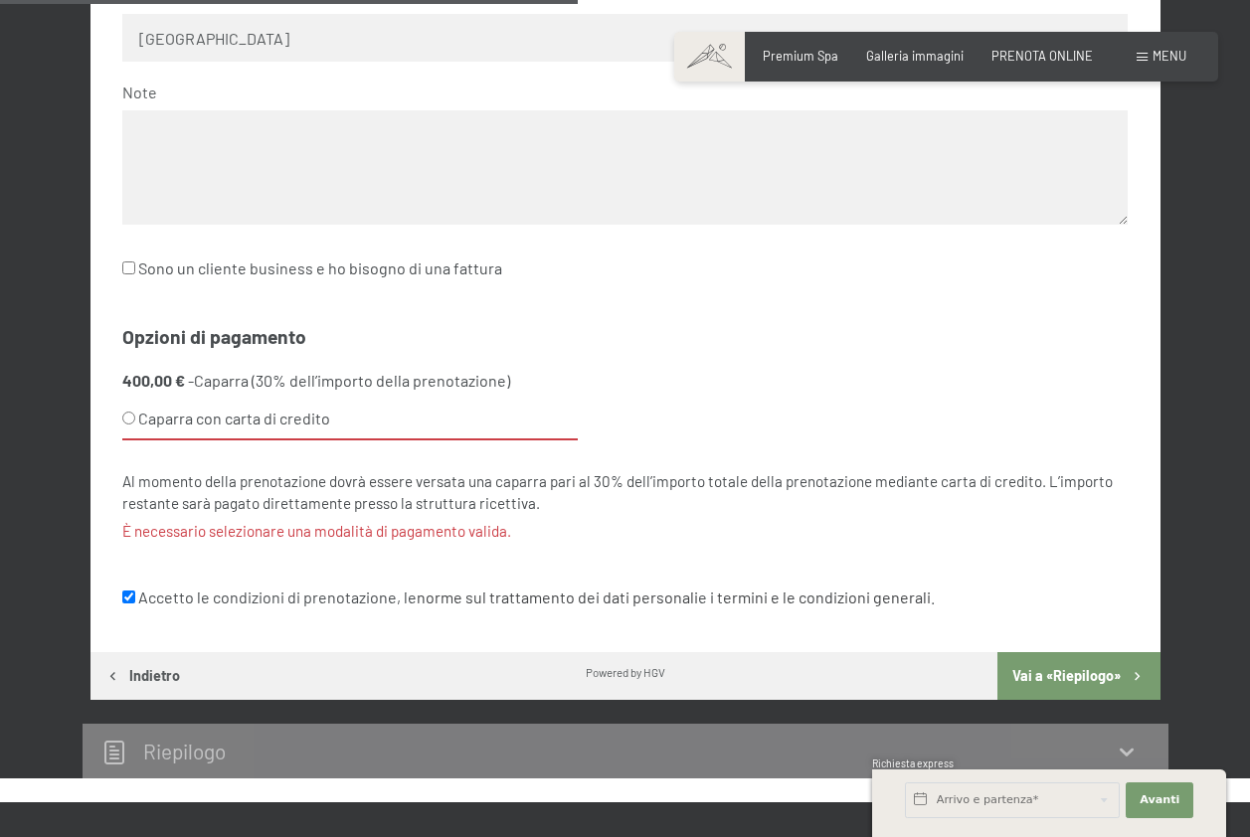
click at [128, 415] on input "Caparra con carta di credito" at bounding box center [128, 418] width 13 height 13
radio input "true"
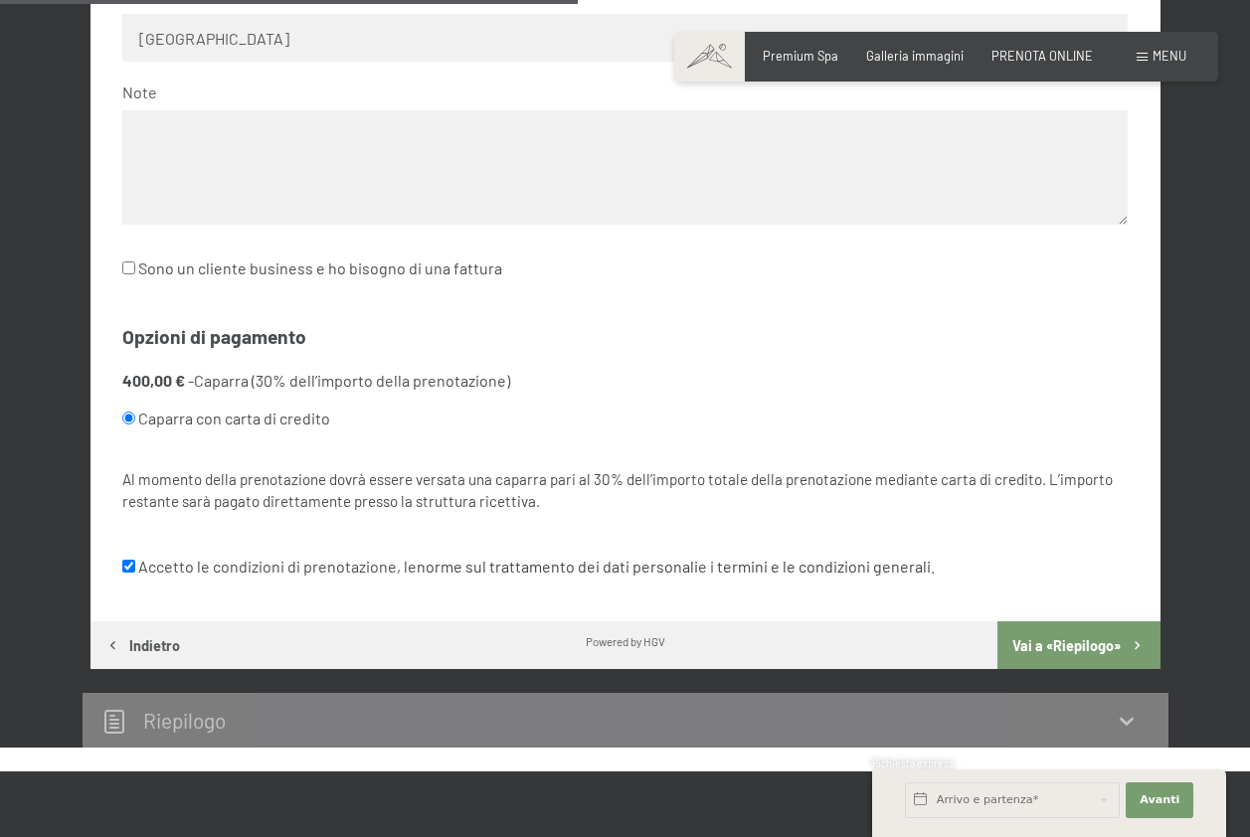
click at [1129, 630] on button "Vai a «Riepilogo»" at bounding box center [1078, 645] width 162 height 48
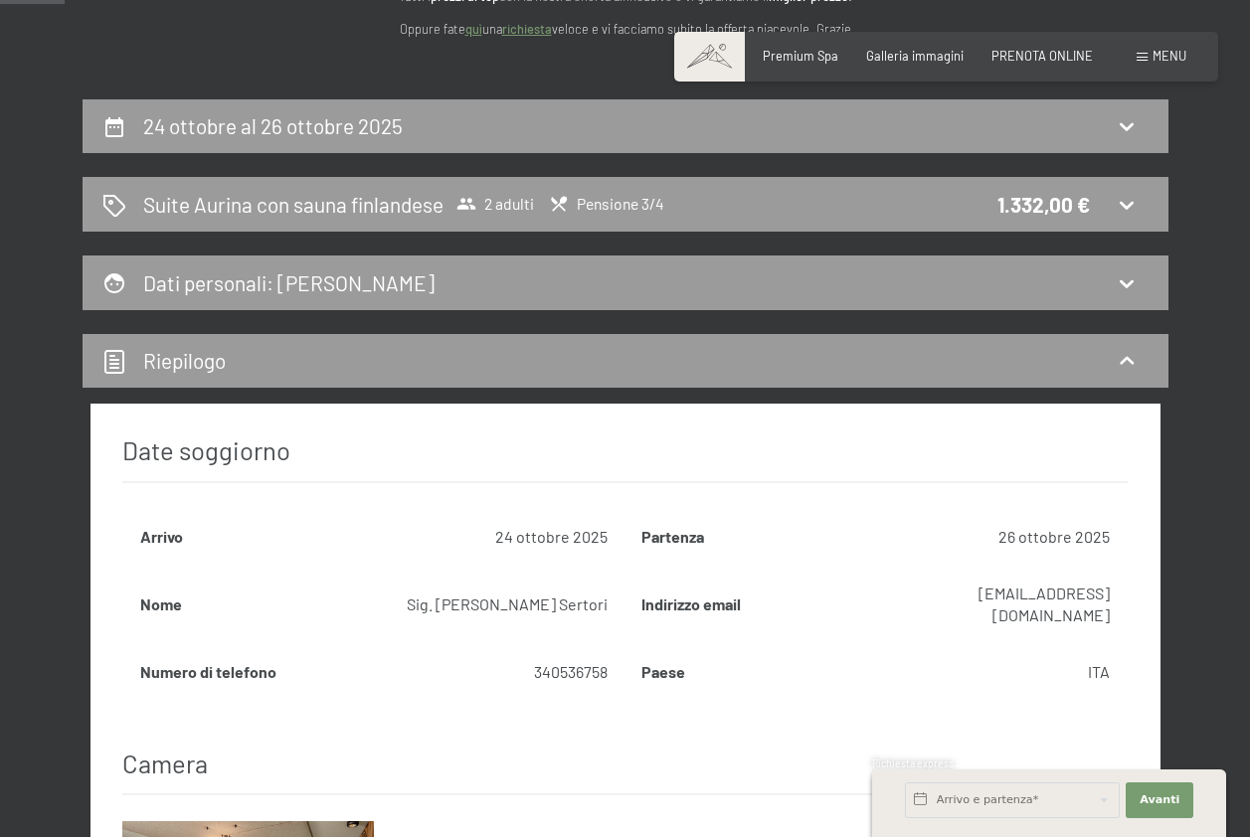
scroll to position [0, 0]
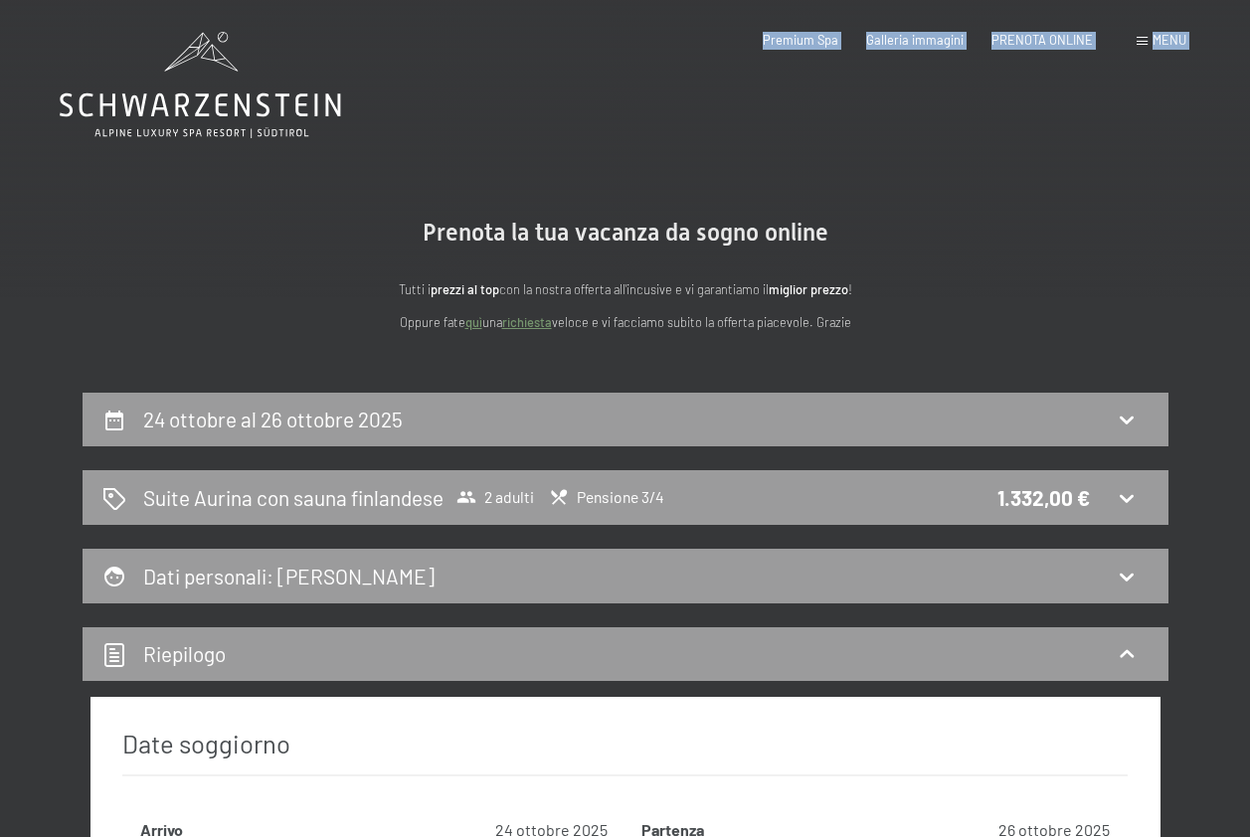
drag, startPoint x: 51, startPoint y: 103, endPoint x: 303, endPoint y: 106, distance: 252.5
click at [137, 188] on section "Prenota la tua vacanza da sogno online Tutti i prezzi al top con la nostra offe…" at bounding box center [625, 276] width 1250 height 234
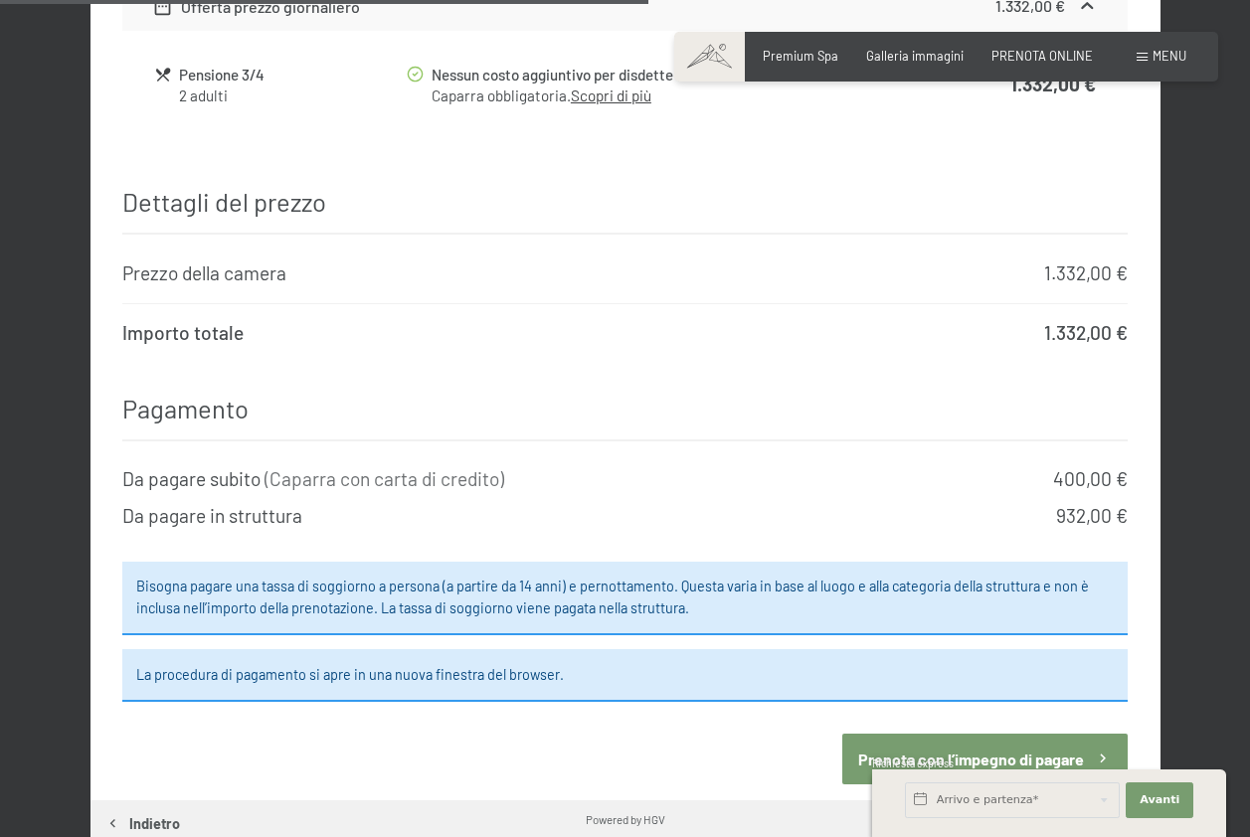
scroll to position [1789, 0]
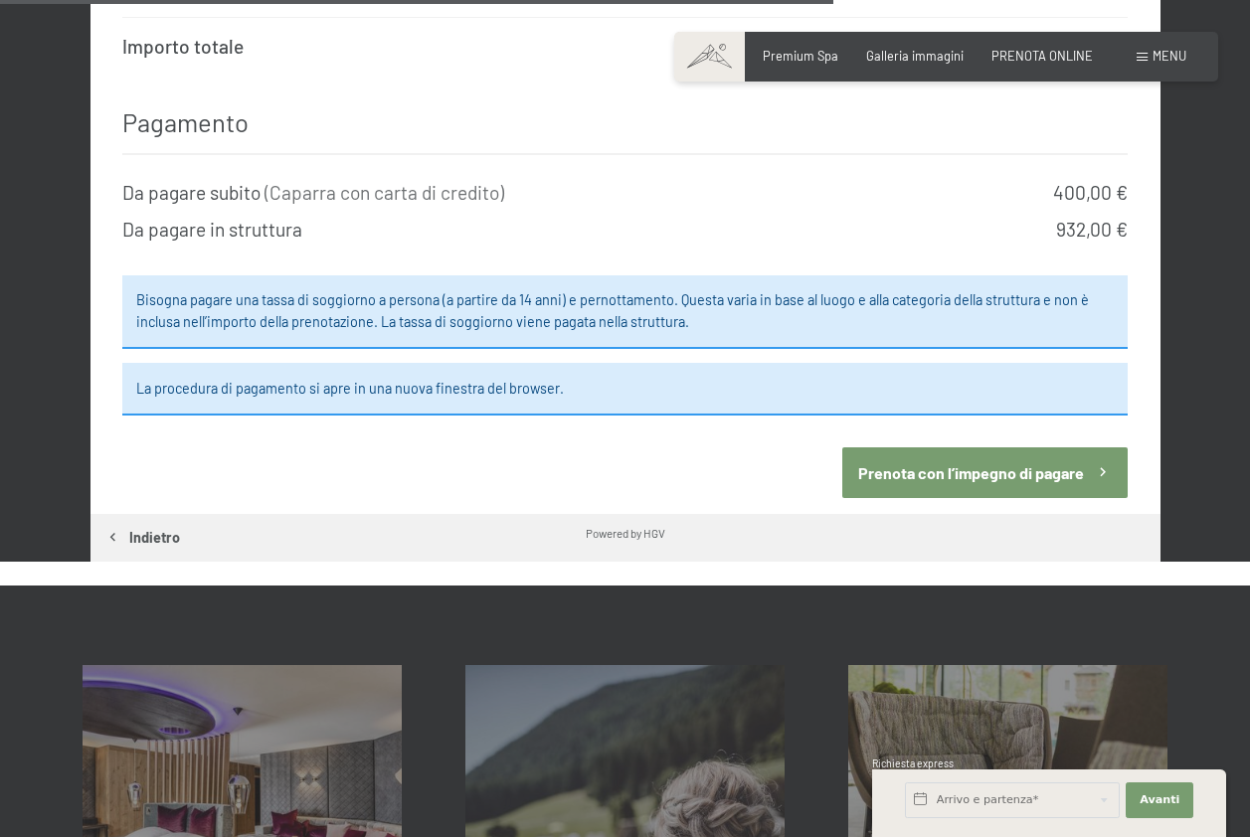
click at [921, 448] on button "Prenota con l’impegno di pagare" at bounding box center [984, 472] width 285 height 51
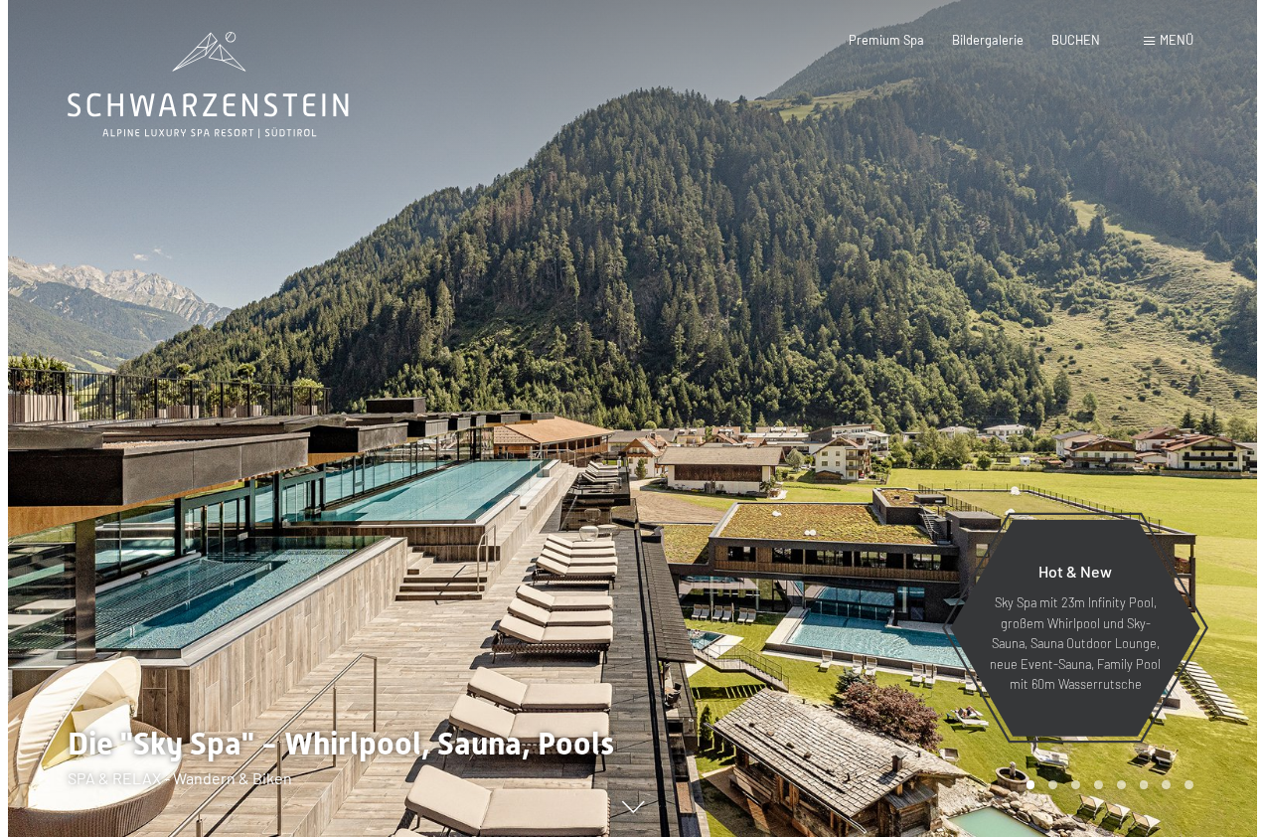
scroll to position [732, 0]
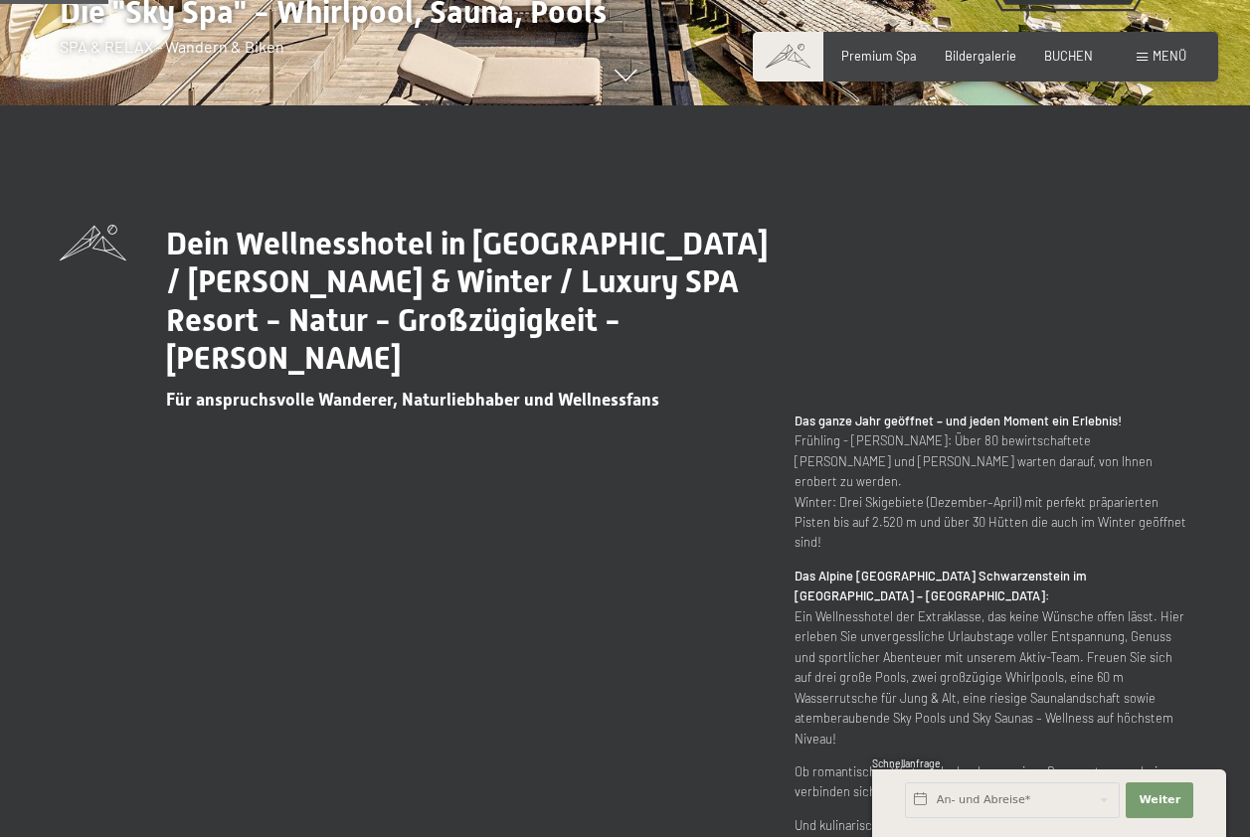
click at [1125, 64] on div "Buchen Anfragen Premium Spa Bildergalerie BUCHEN Menü DE IT EN Gutschein Bilder…" at bounding box center [985, 57] width 402 height 18
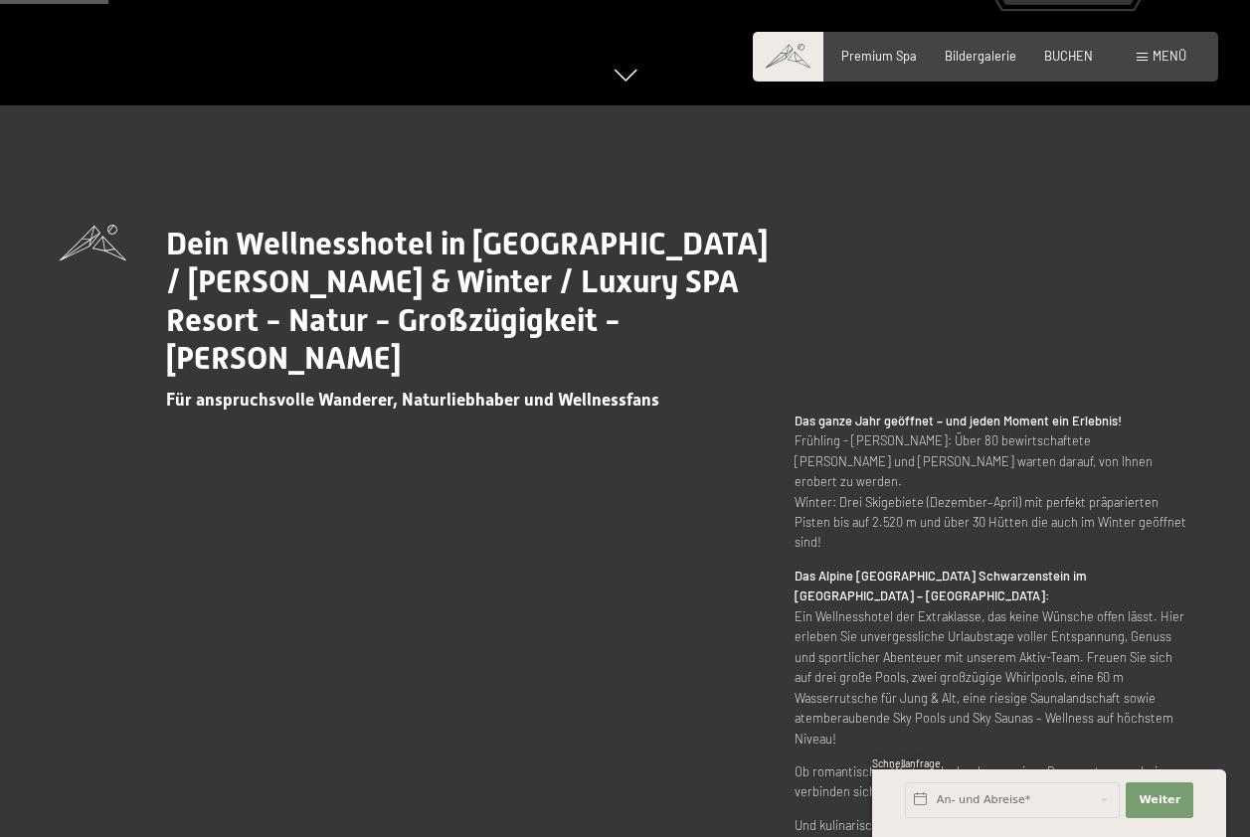
click at [1134, 49] on div "Buchen Anfragen Premium Spa Bildergalerie BUCHEN Menü DE IT EN Gutschein Bilder…" at bounding box center [985, 57] width 402 height 18
click at [1137, 53] on span at bounding box center [1141, 57] width 11 height 9
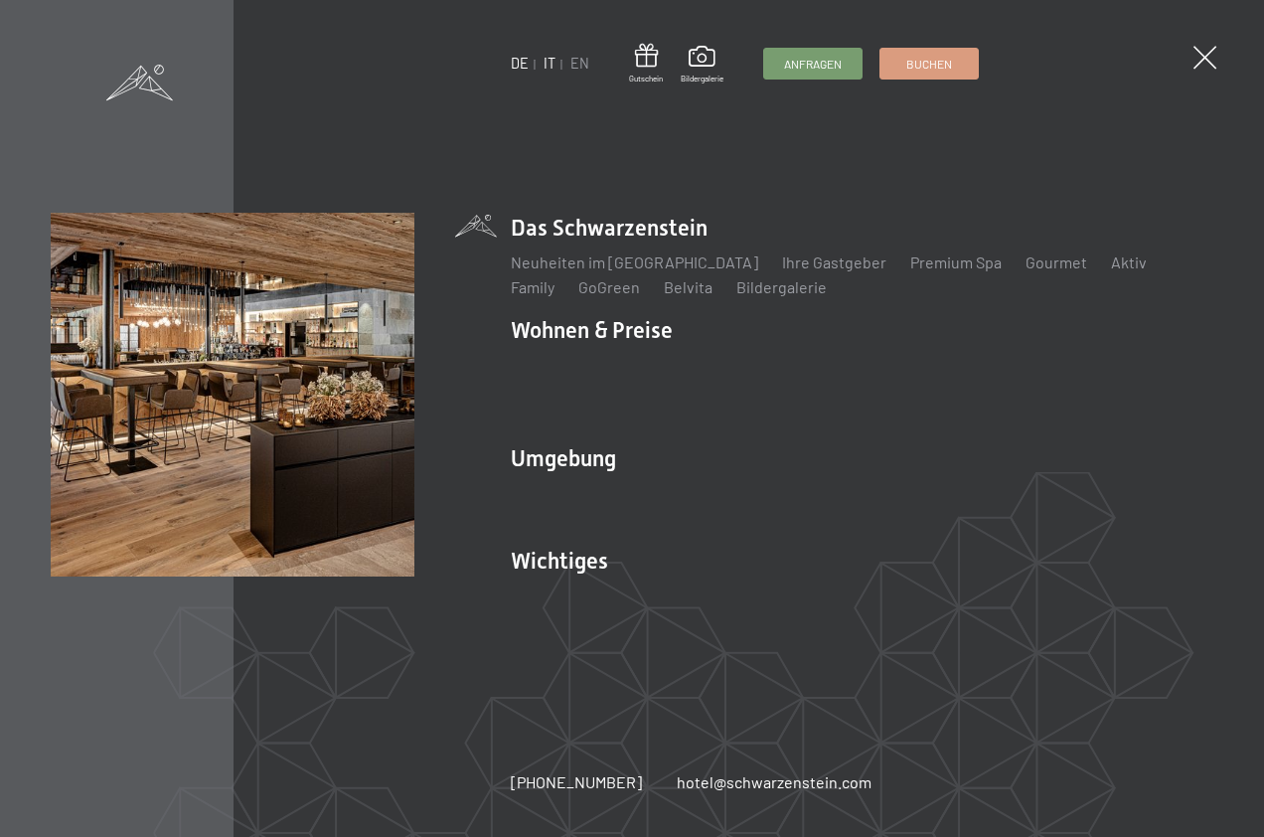
click at [548, 64] on link "IT" at bounding box center [550, 63] width 12 height 17
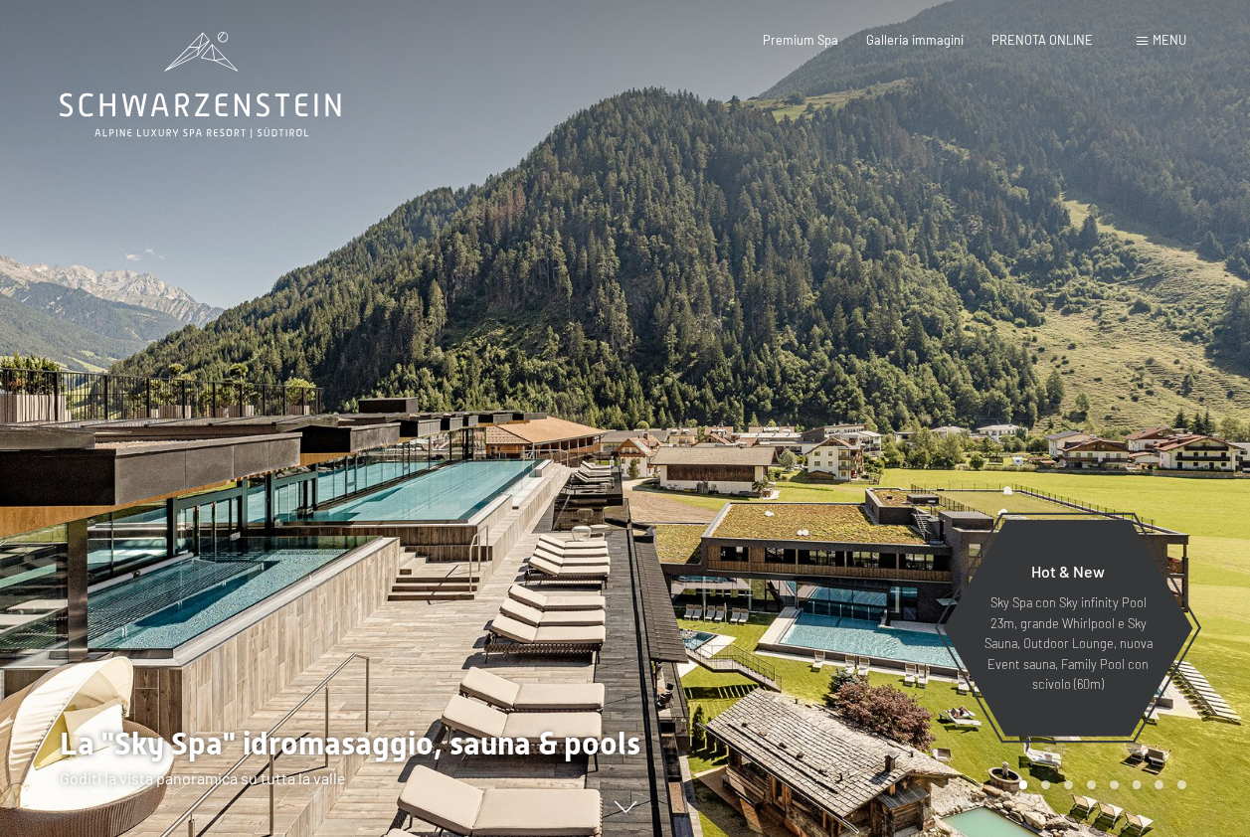
click at [1163, 43] on span "Menu" at bounding box center [1169, 40] width 34 height 16
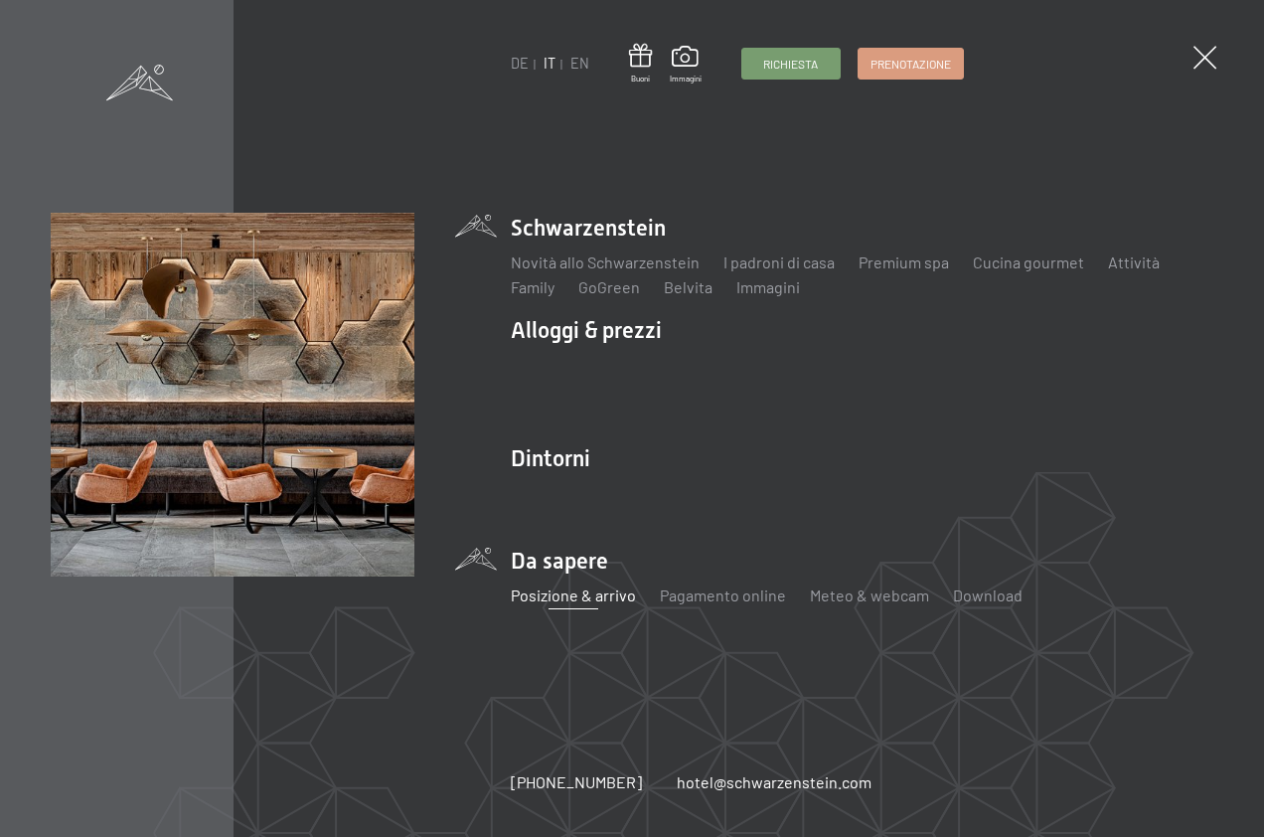
click at [580, 600] on link "Posizione & arrivo" at bounding box center [573, 595] width 125 height 19
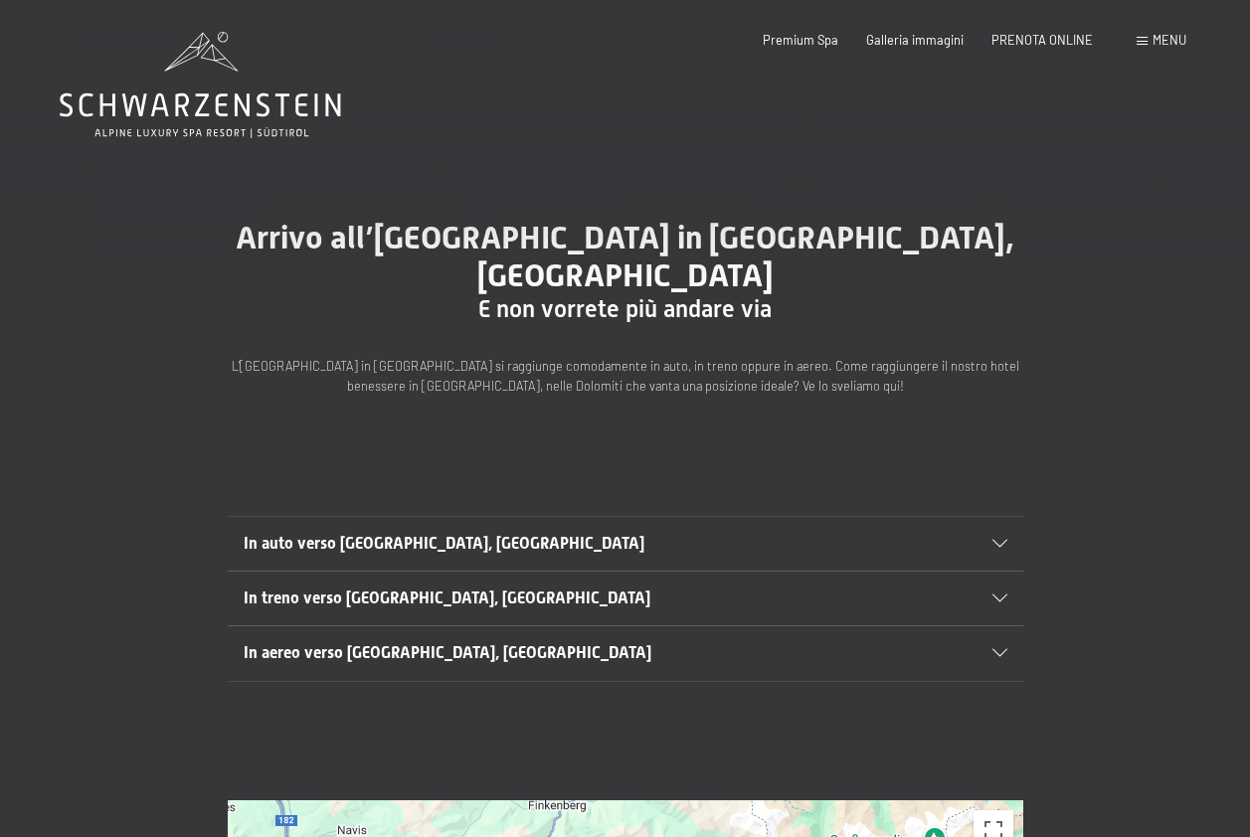
click at [1140, 44] on span at bounding box center [1141, 41] width 11 height 9
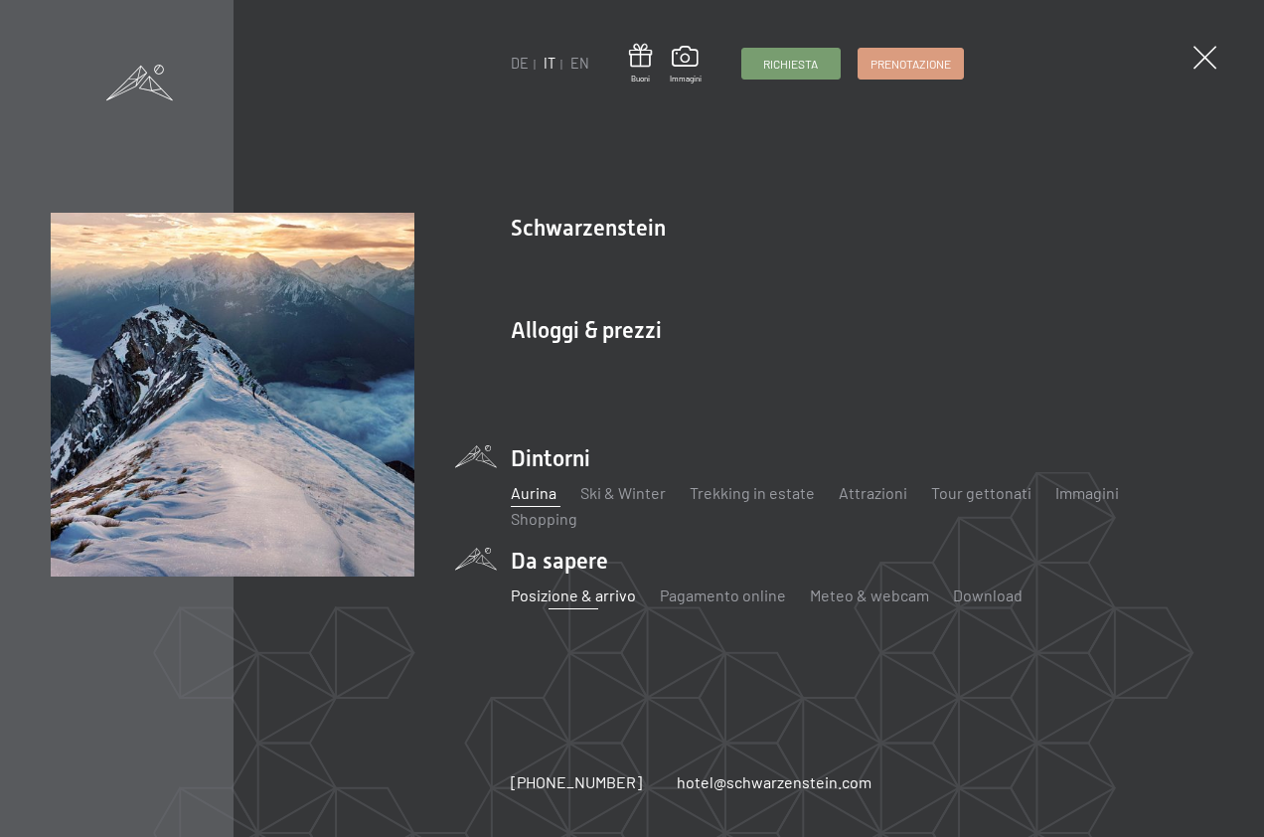
click at [538, 488] on link "Aurina" at bounding box center [534, 492] width 46 height 19
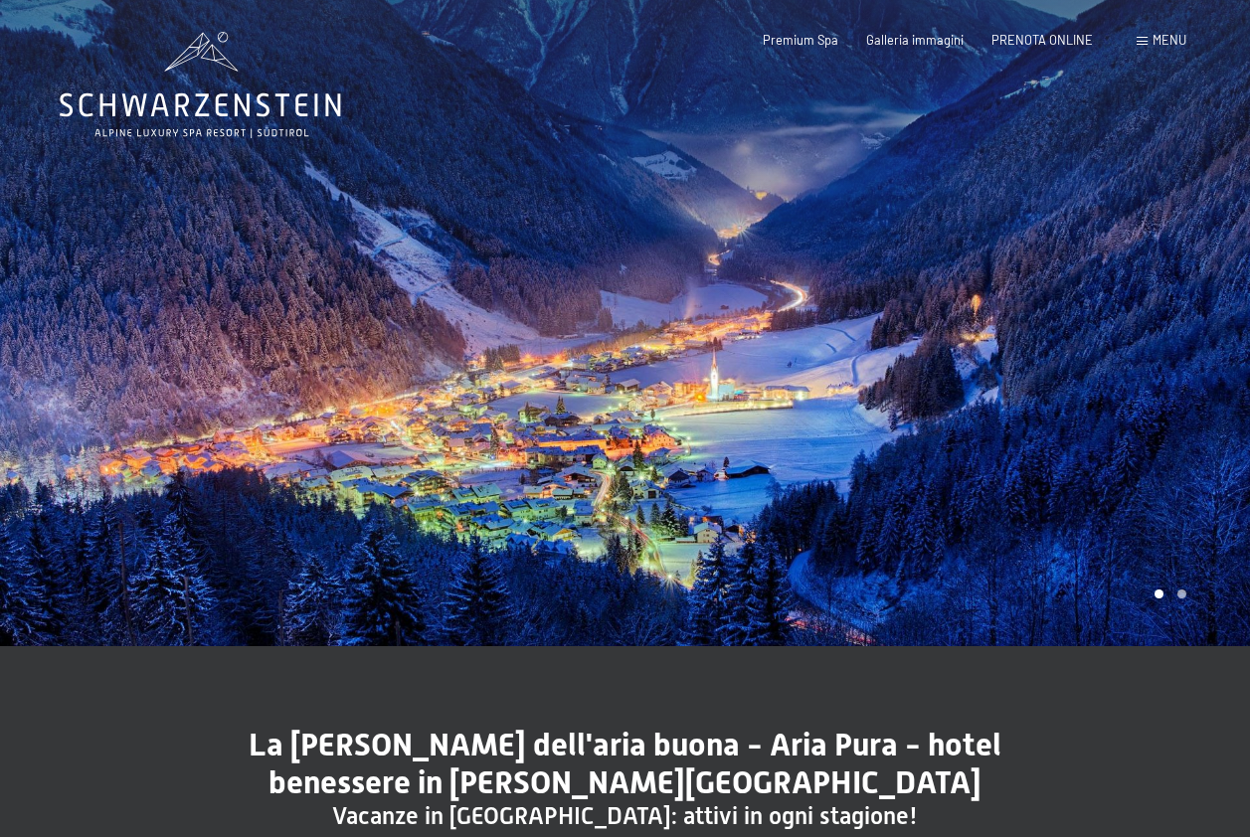
click at [1112, 412] on div at bounding box center [937, 323] width 625 height 646
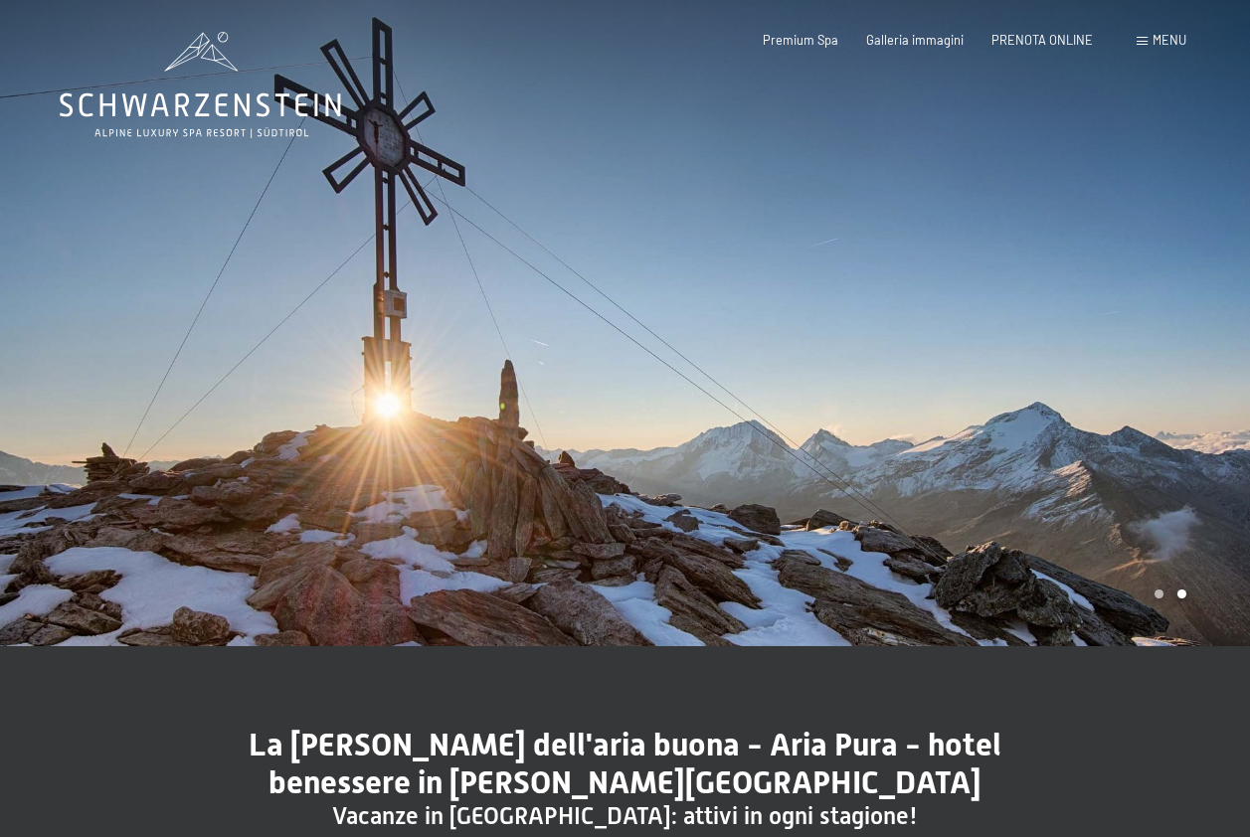
click at [1112, 412] on div at bounding box center [937, 323] width 625 height 646
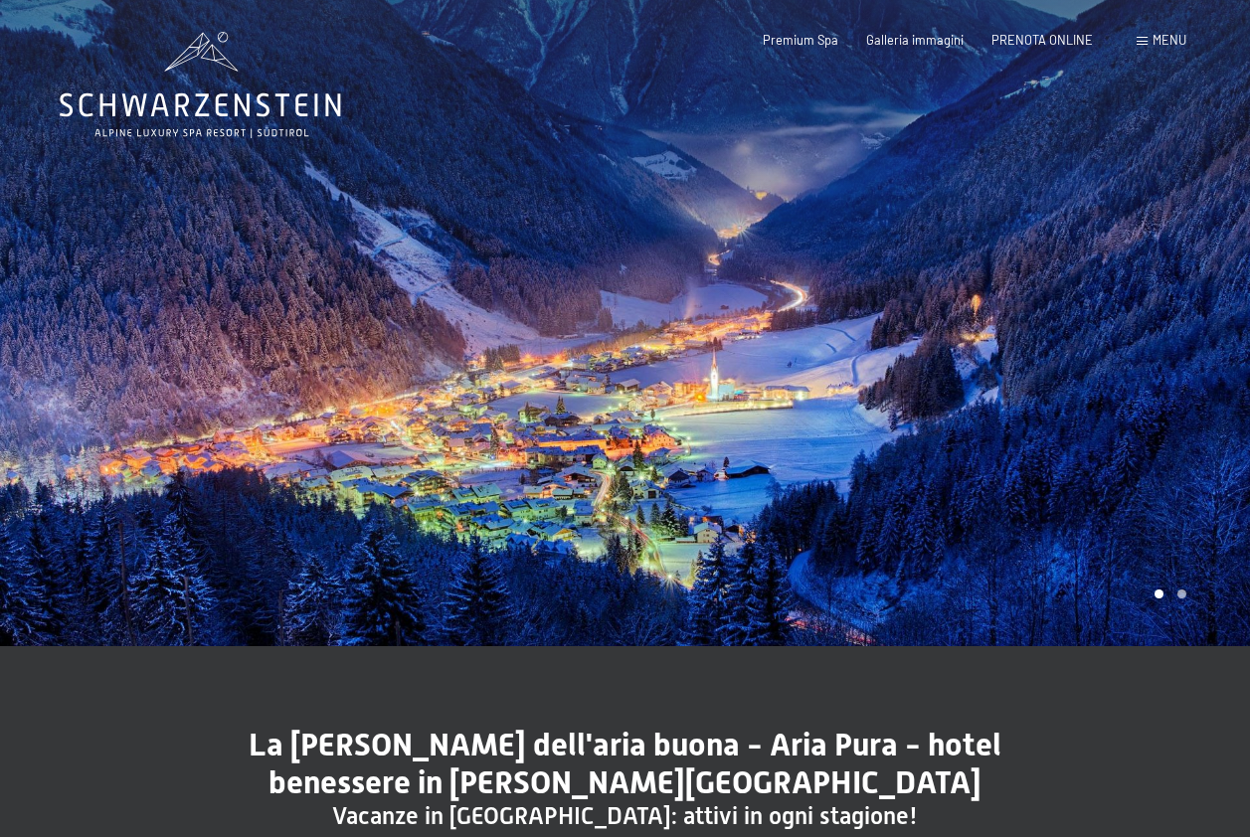
click at [1112, 412] on div at bounding box center [937, 323] width 625 height 646
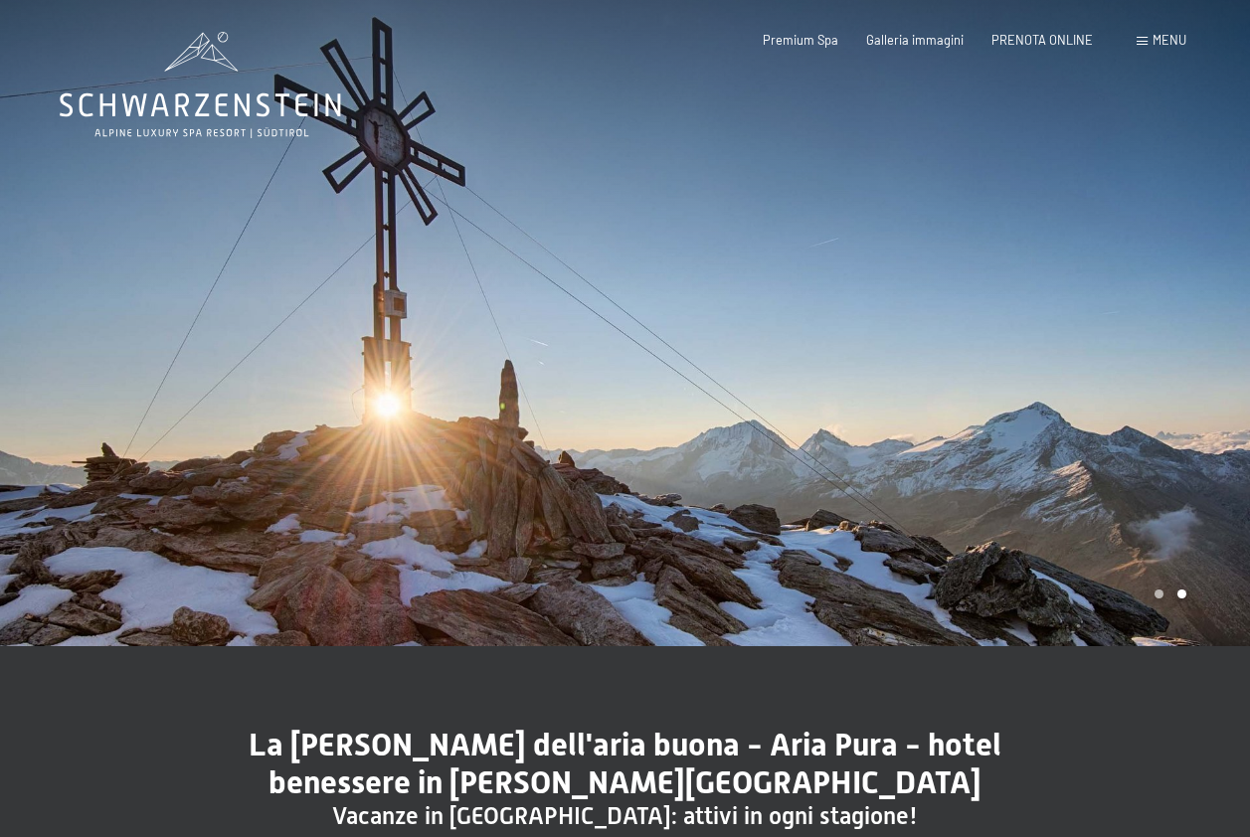
click at [1112, 412] on div at bounding box center [937, 323] width 625 height 646
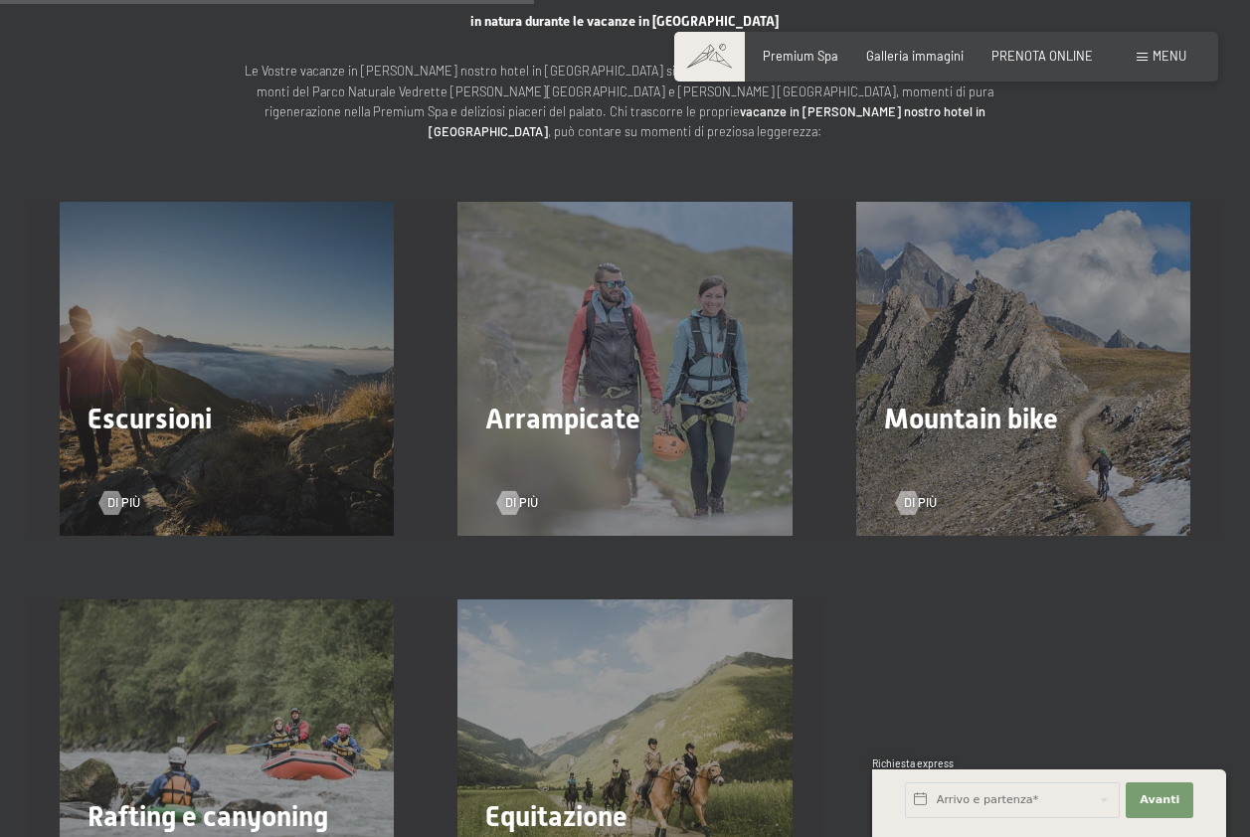
scroll to position [2485, 0]
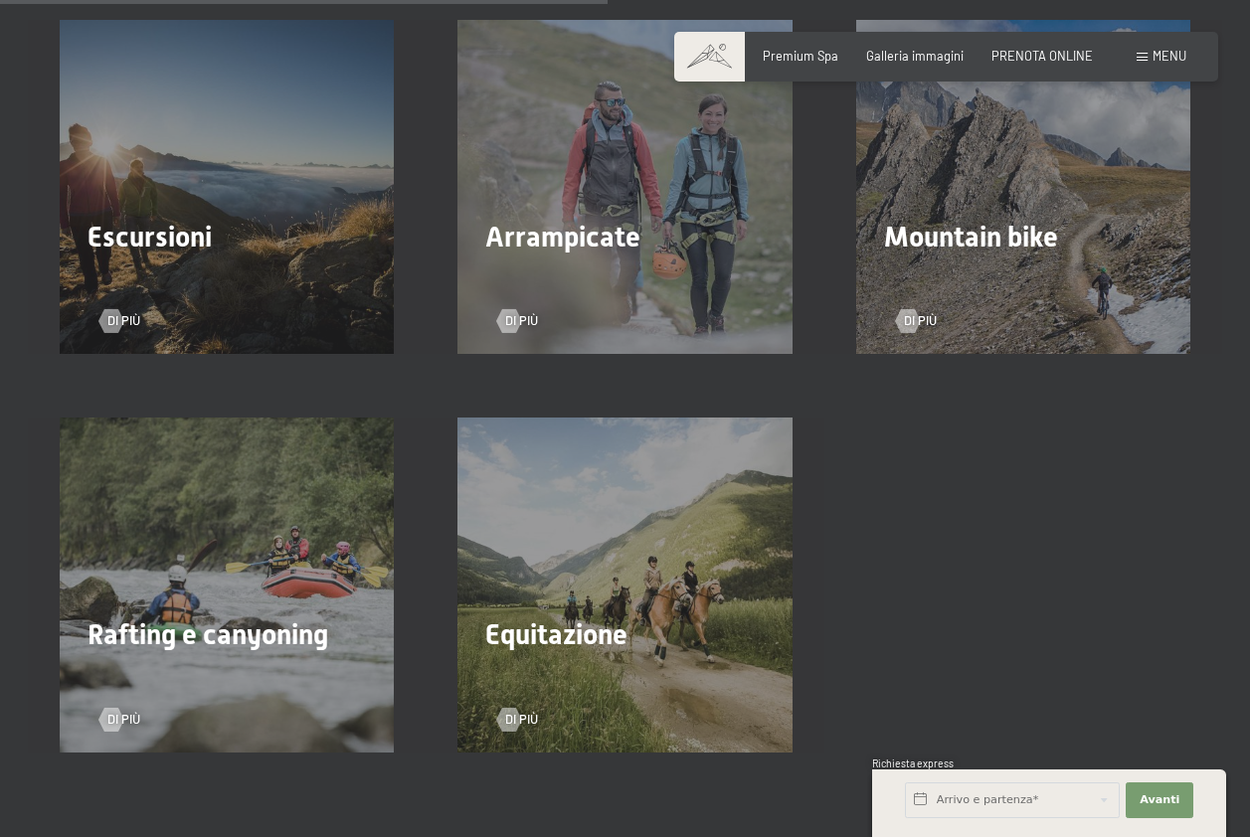
click at [278, 197] on div "Escursioni Di più" at bounding box center [227, 187] width 398 height 334
click at [115, 309] on div at bounding box center [111, 321] width 14 height 24
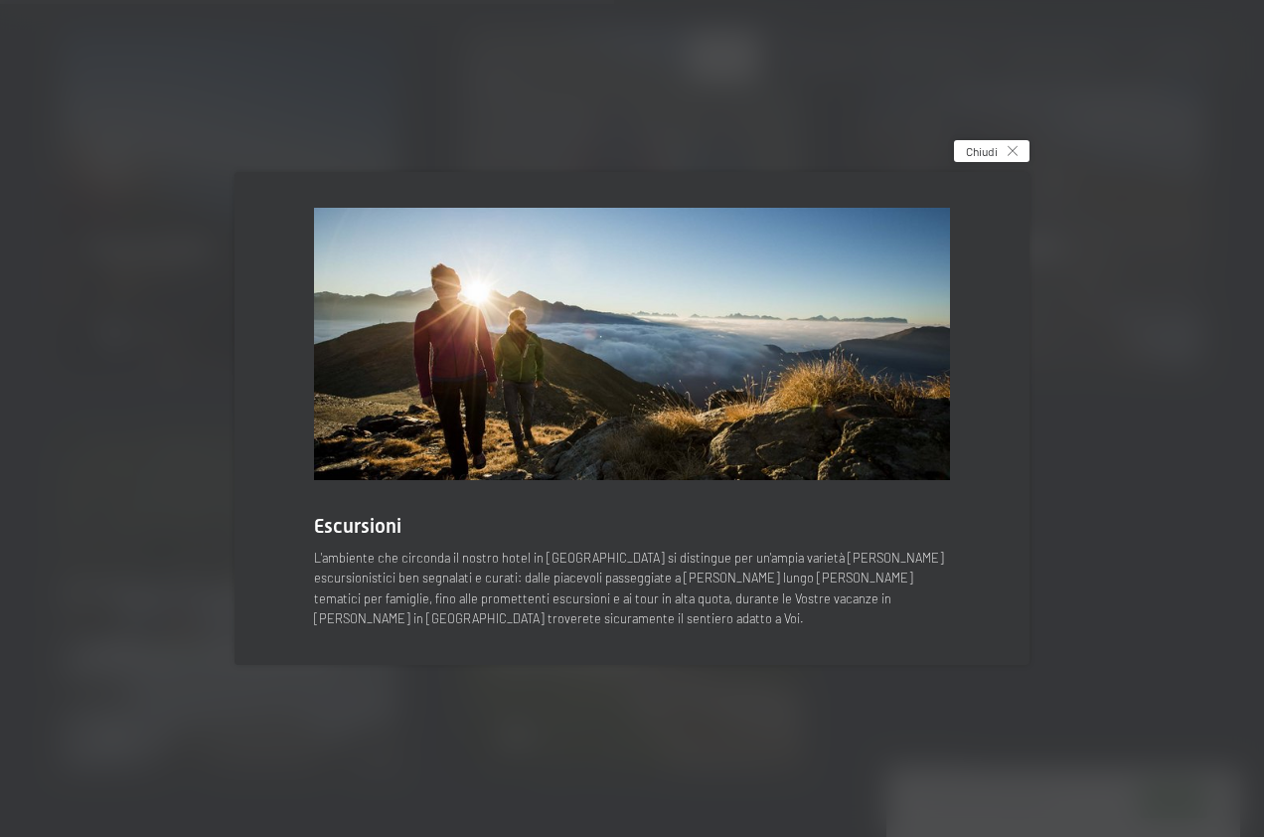
click at [1005, 152] on div "Chiudi" at bounding box center [992, 151] width 76 height 22
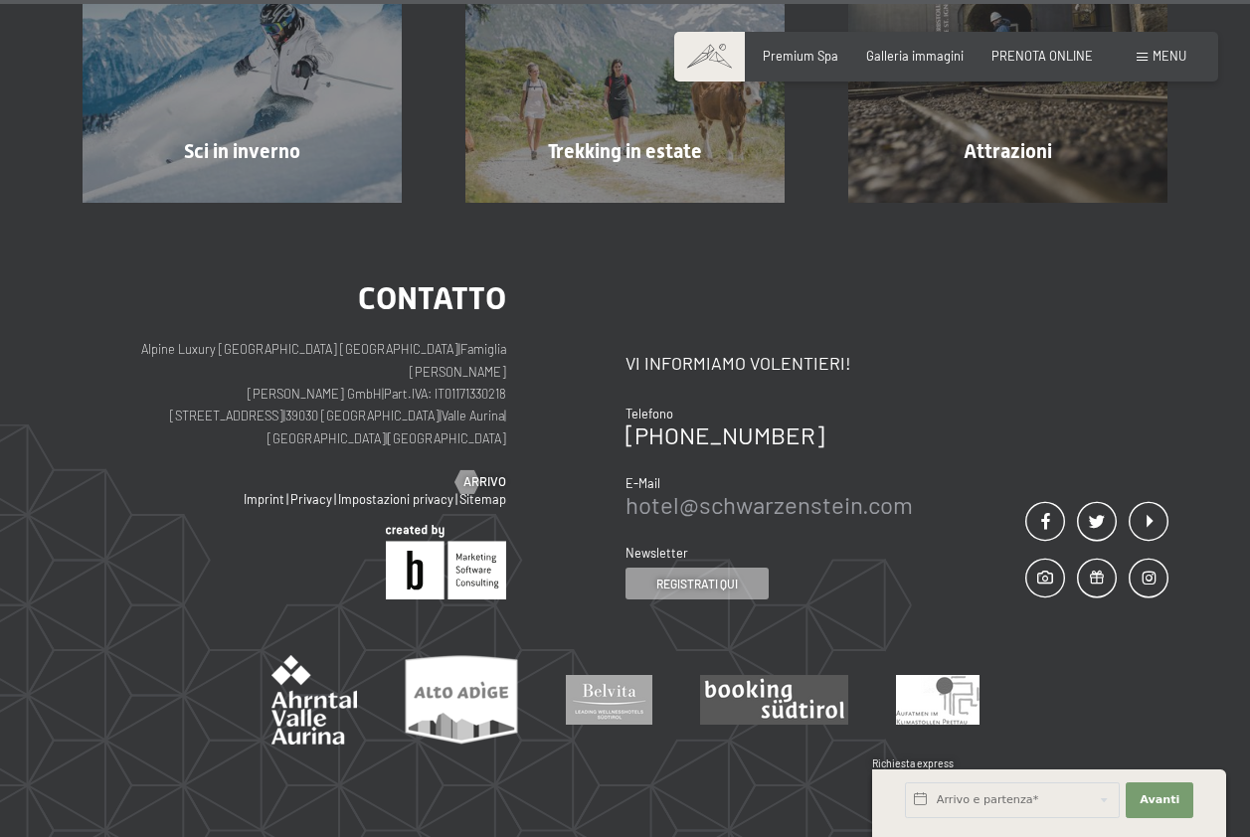
scroll to position [5103, 0]
